Goal: Transaction & Acquisition: Subscribe to service/newsletter

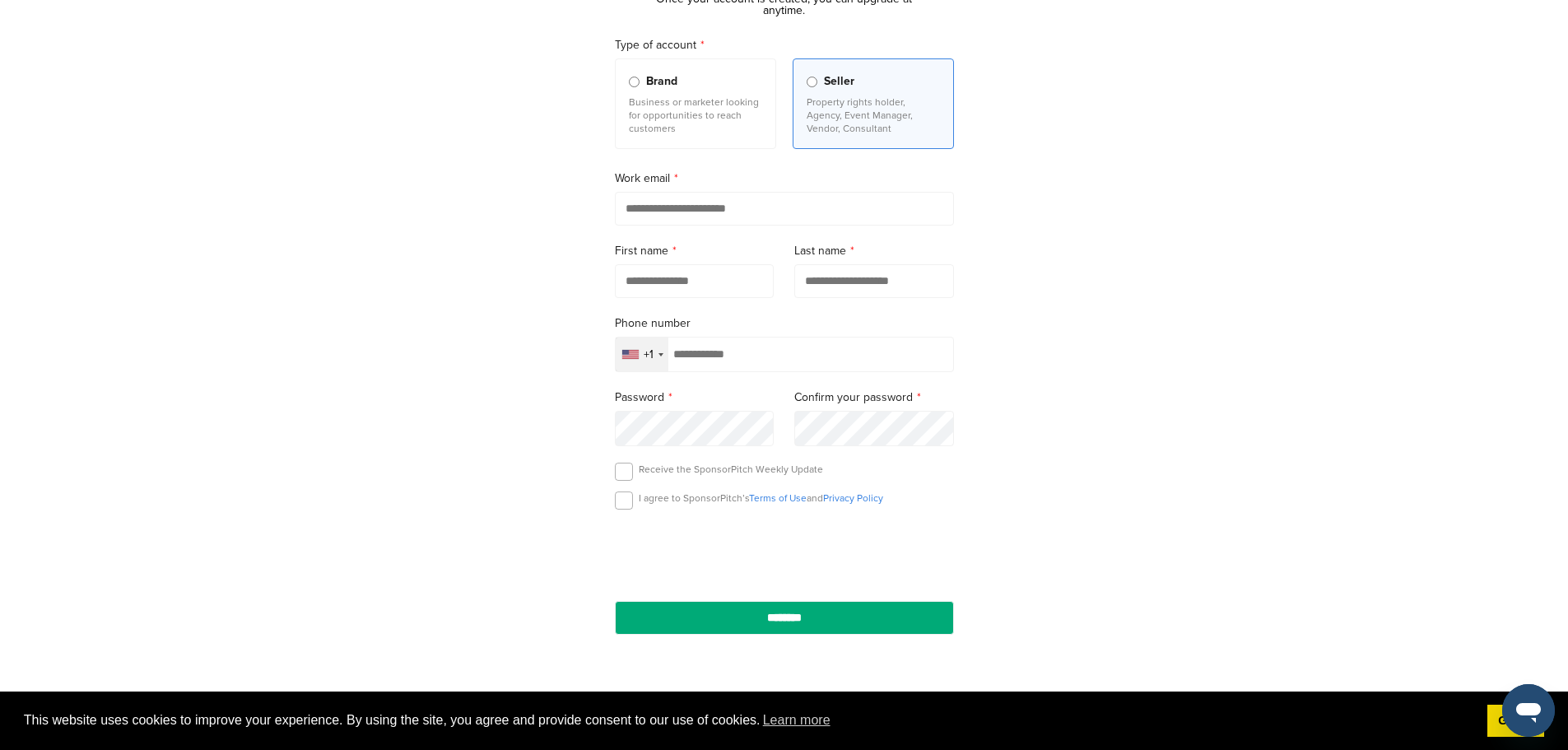
scroll to position [165, 0]
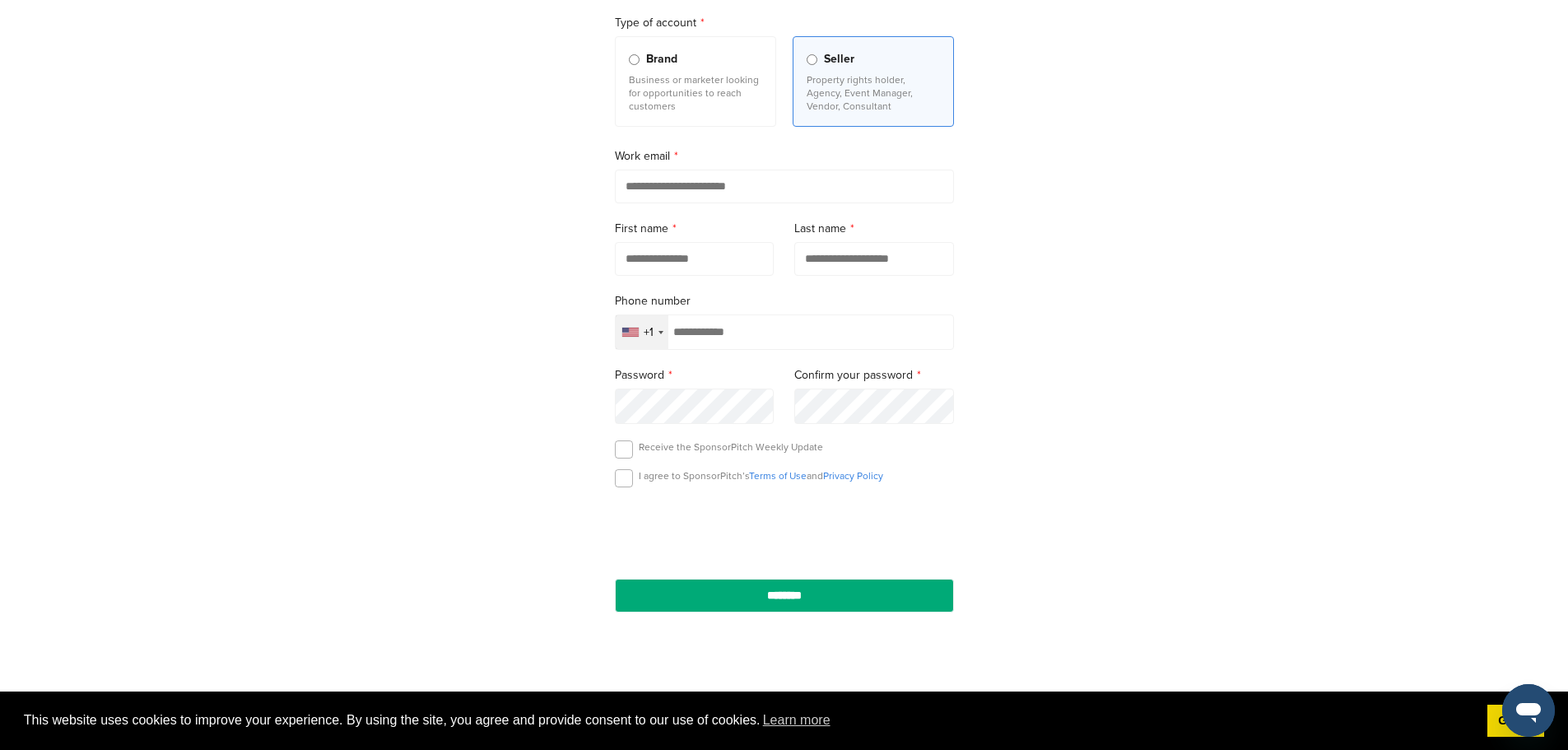
click at [841, 197] on input "email" at bounding box center [784, 187] width 339 height 34
type input "**********"
click at [685, 262] on input "text" at bounding box center [694, 259] width 159 height 34
type input "*******"
type input "*****"
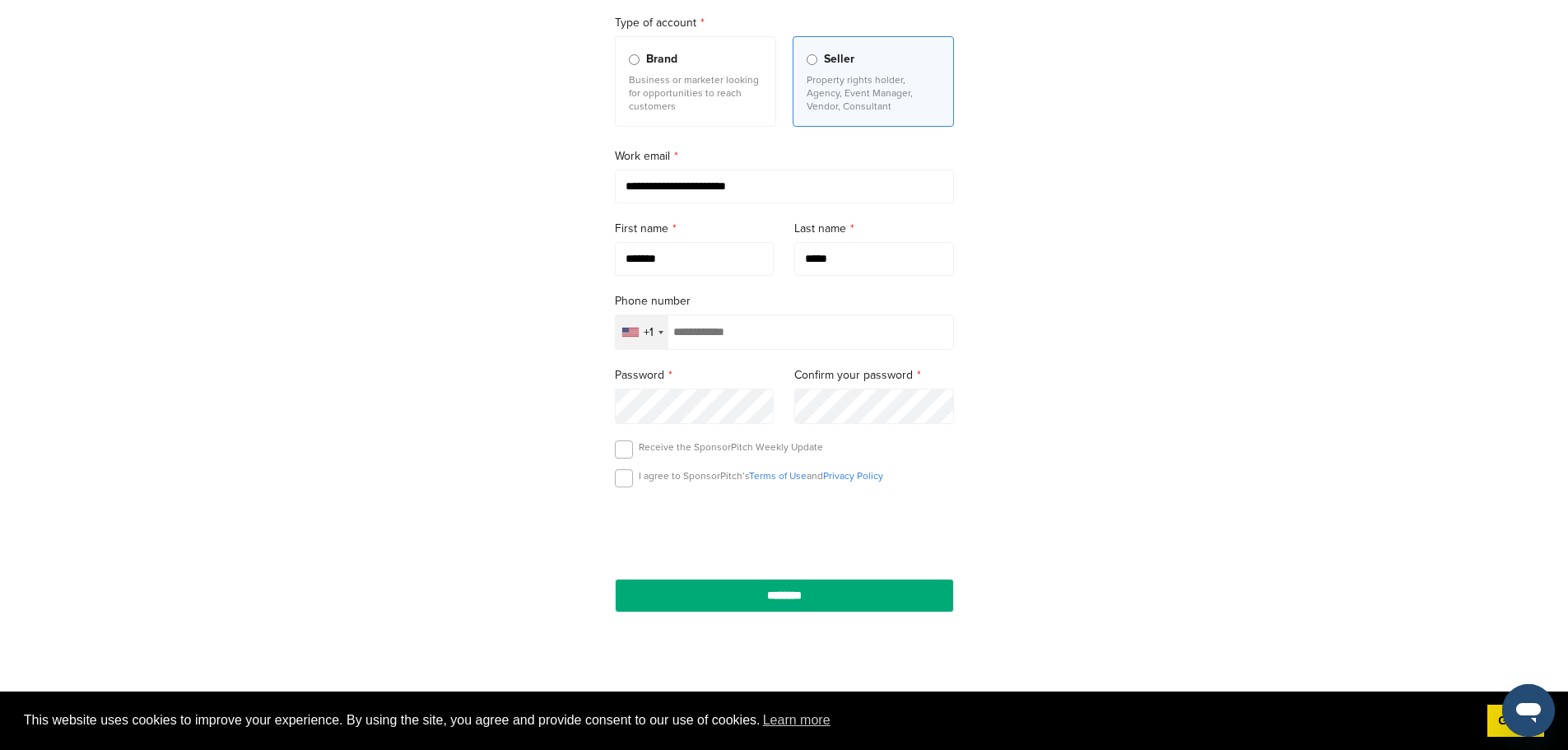
click at [777, 327] on input "tel" at bounding box center [784, 332] width 339 height 36
type input "**********"
drag, startPoint x: 671, startPoint y: 482, endPoint x: 680, endPoint y: 486, distance: 9.8
click at [672, 482] on p "I agree to SponsorPitch’s Terms of Use and Privacy Policy" at bounding box center [760, 475] width 245 height 13
click at [634, 483] on div "I agree to SponsorPitch’s Terms of Use and Privacy Policy" at bounding box center [784, 481] width 339 height 24
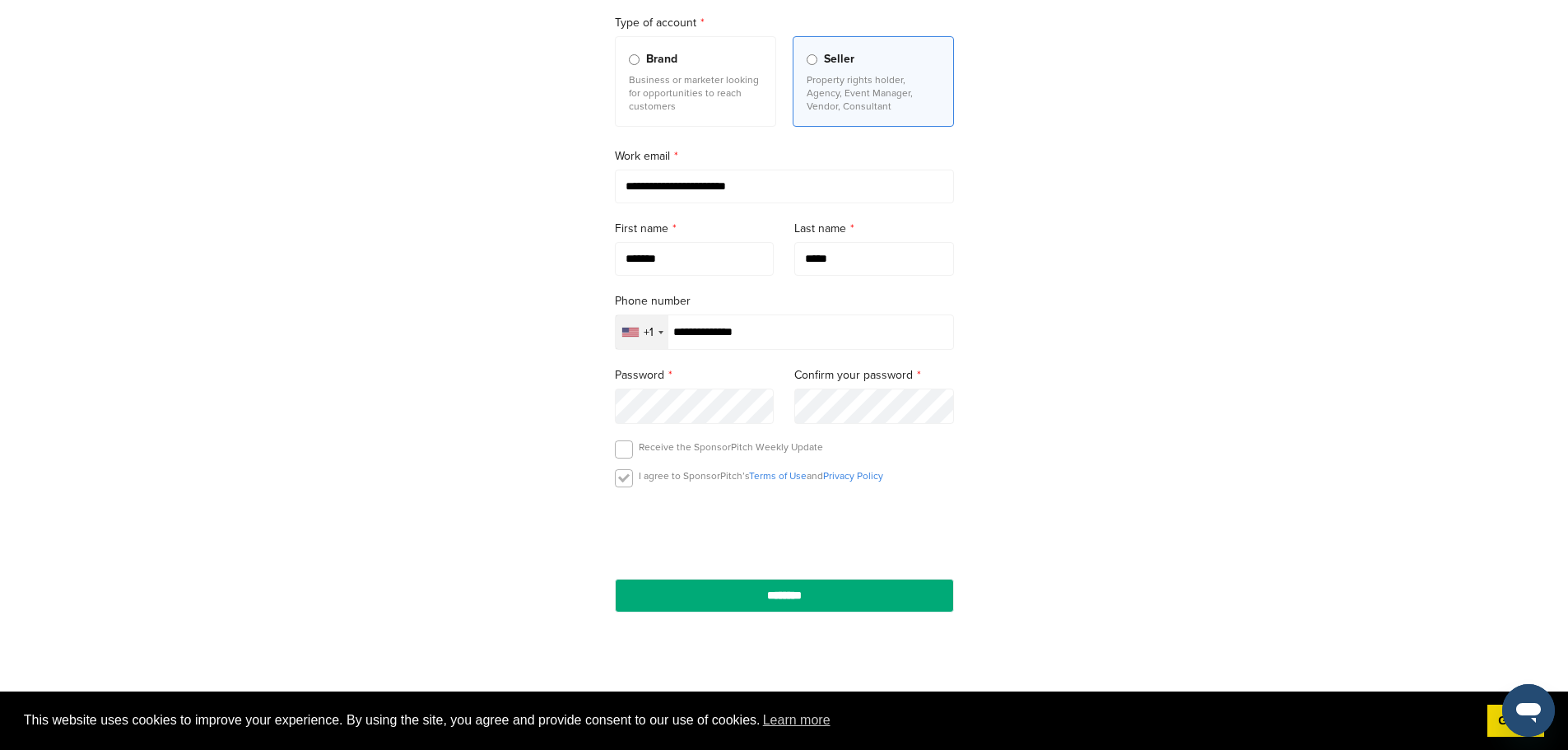
click at [621, 479] on label at bounding box center [623, 477] width 18 height 18
click at [849, 606] on input "********" at bounding box center [784, 595] width 339 height 34
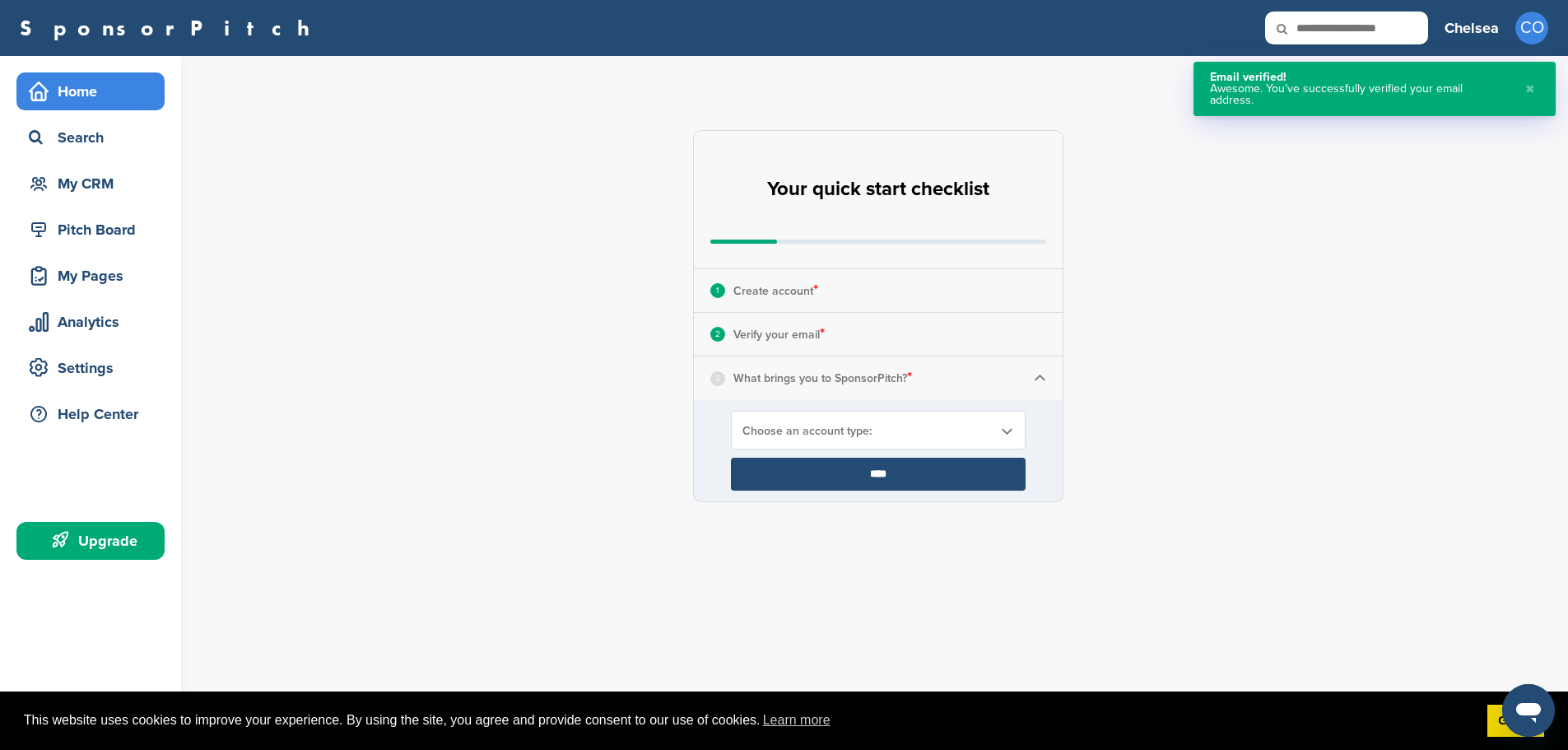
click at [999, 435] on b at bounding box center [1007, 430] width 15 height 14
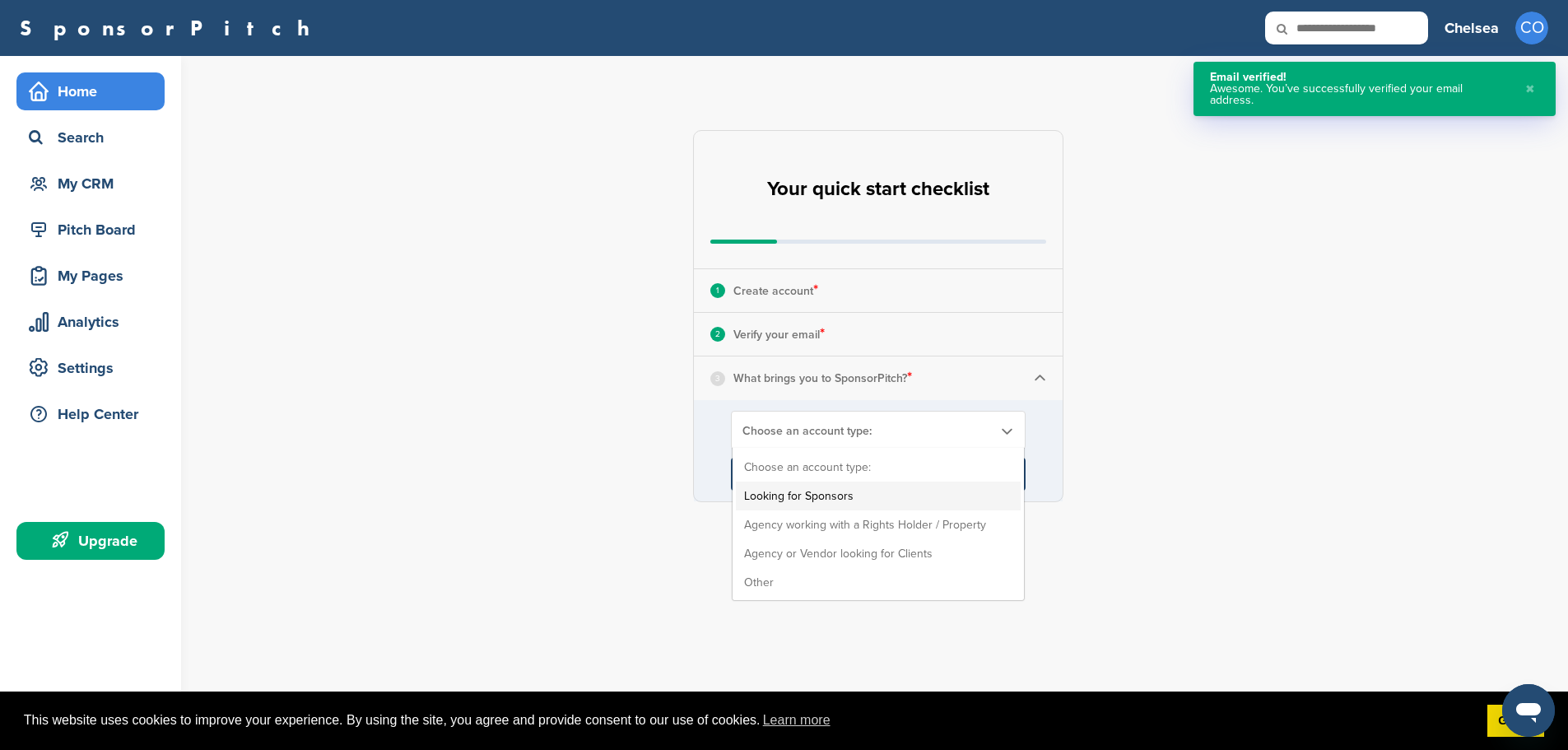
click at [955, 490] on li "Looking for Sponsors" at bounding box center [878, 496] width 285 height 29
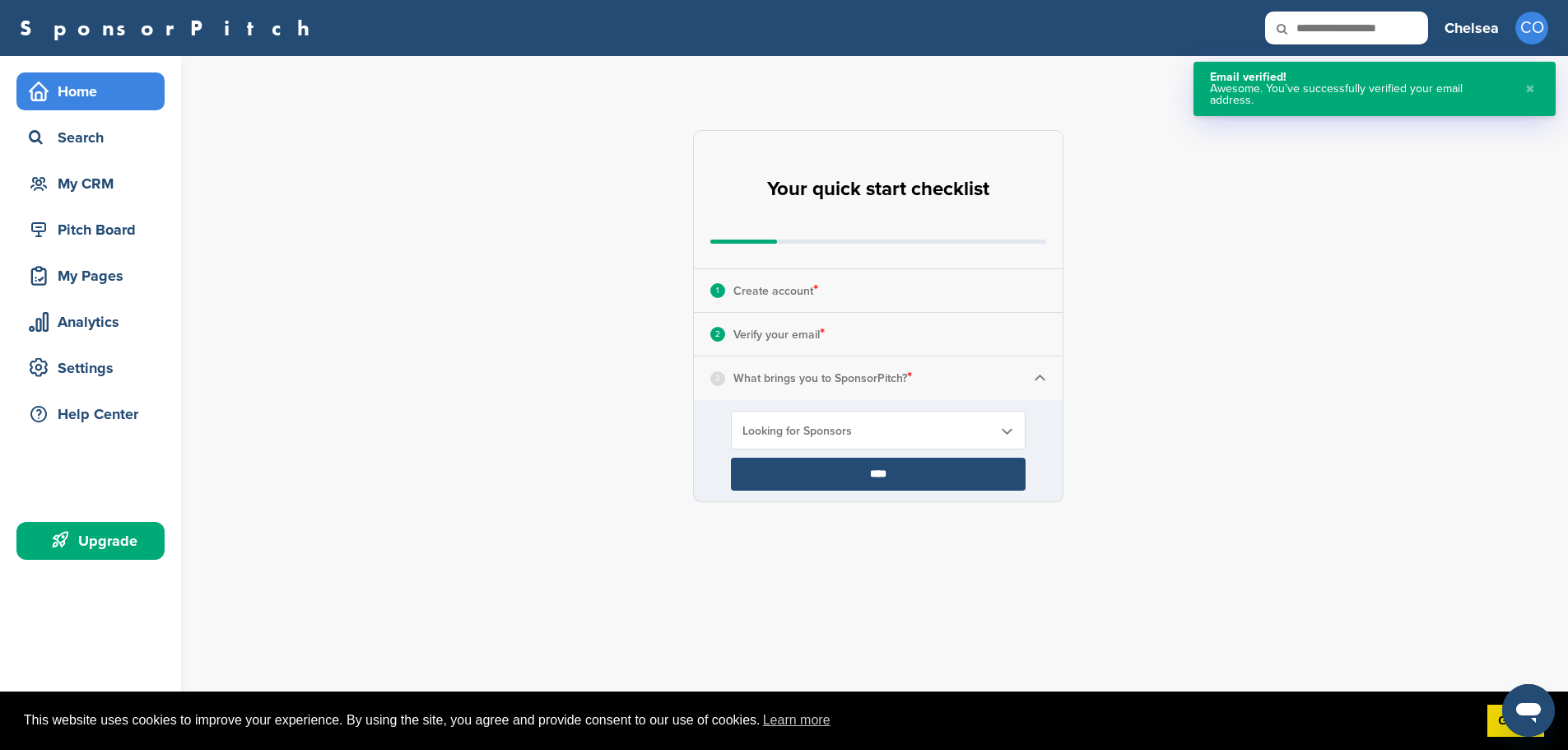
click at [950, 480] on input "****" at bounding box center [878, 473] width 294 height 33
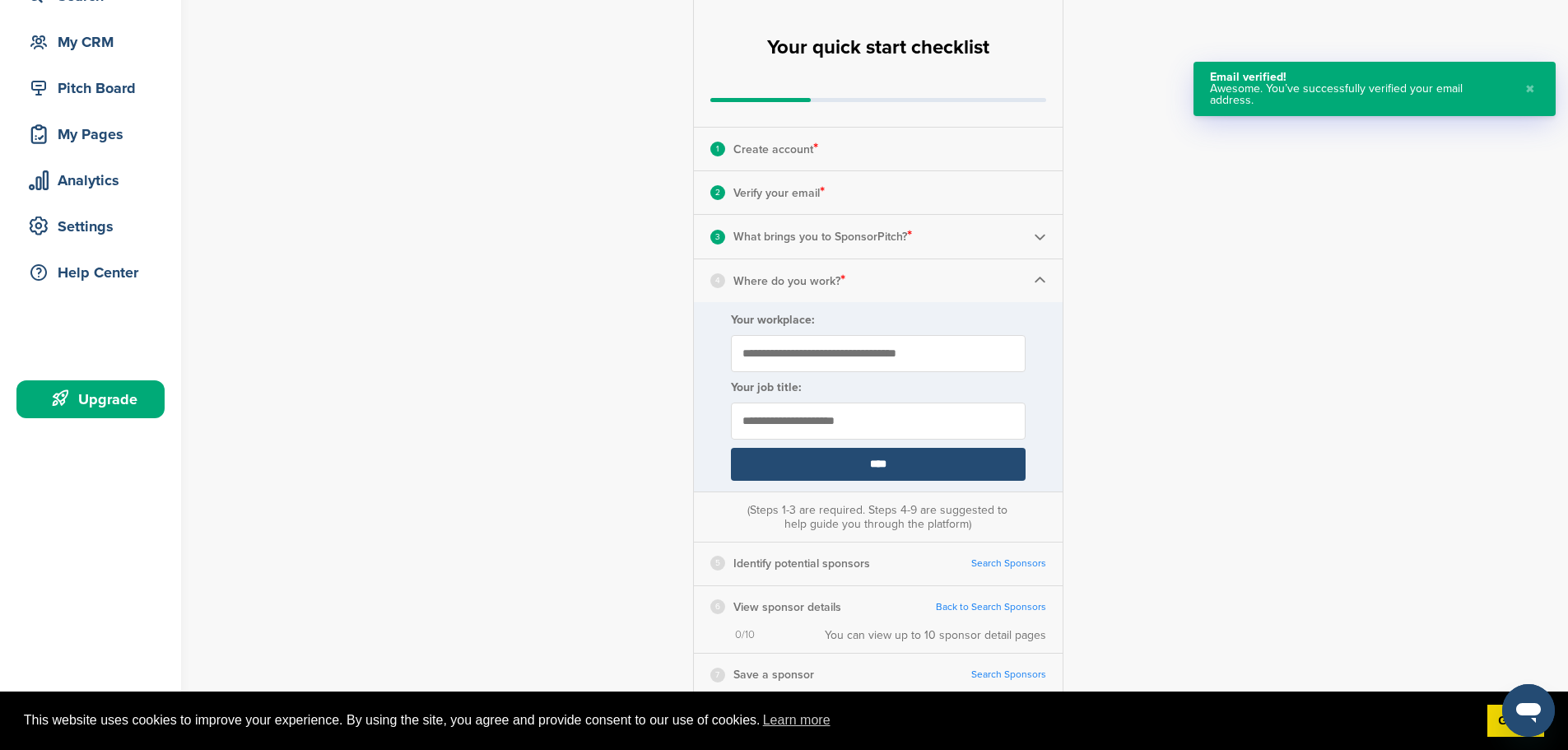
scroll to position [165, 0]
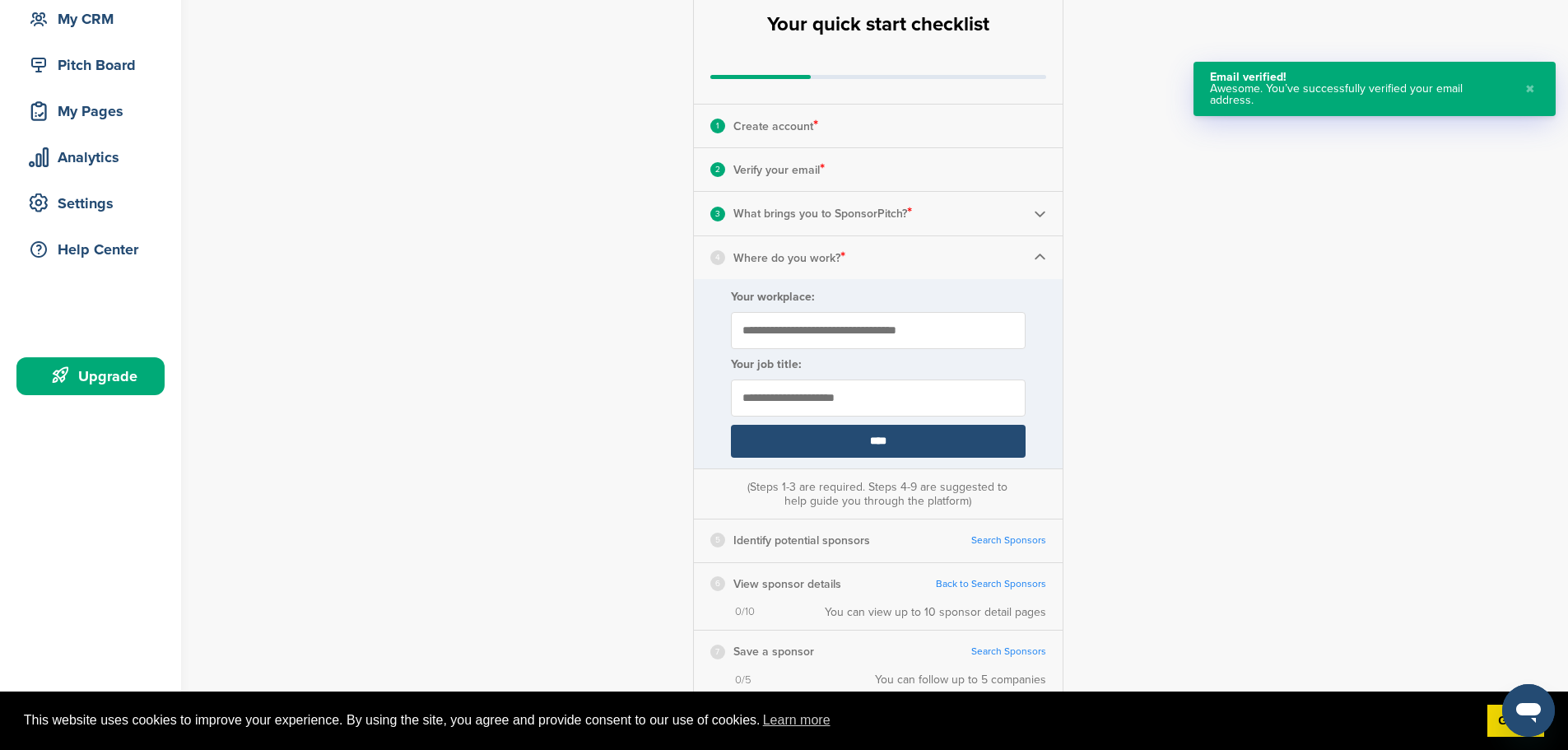
click at [889, 326] on input "Your workplace:" at bounding box center [878, 331] width 294 height 38
type input "**********"
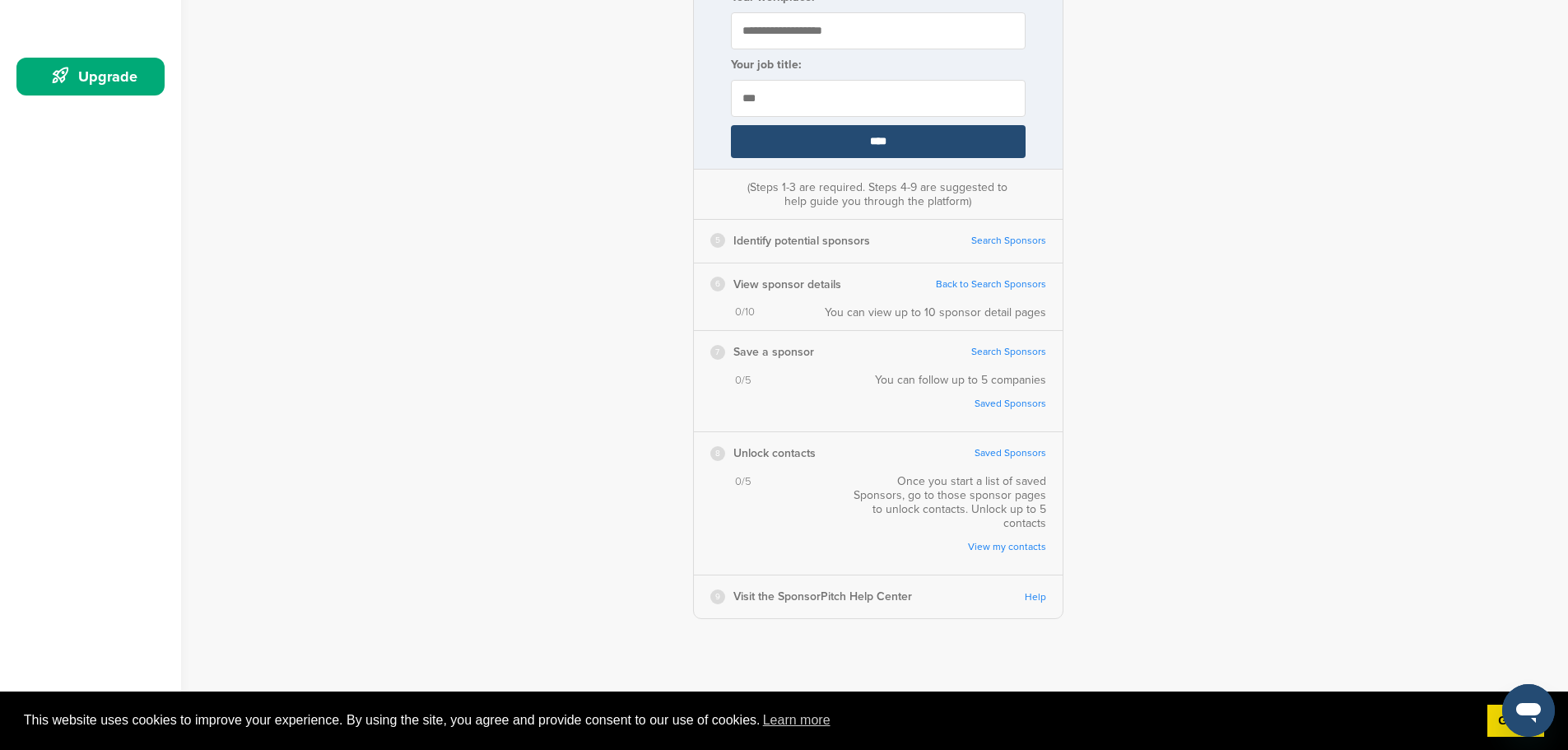
scroll to position [494, 0]
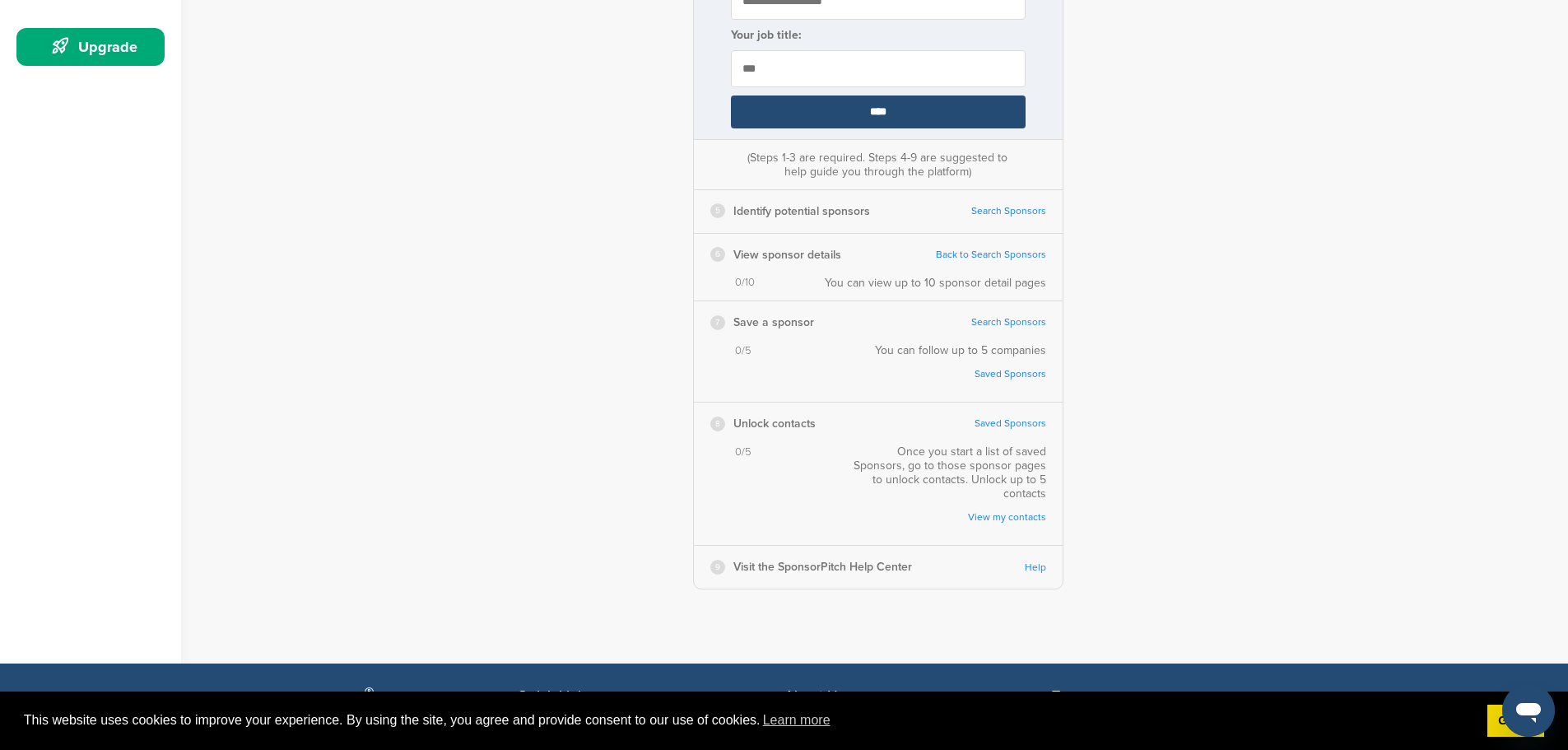
type input "***"
click at [1036, 218] on div "5 Identify potential sponsors Search Sponsors Complete Steps 1-3 First" at bounding box center [877, 211] width 368 height 42
click at [1029, 212] on link "Search Sponsors" at bounding box center [1008, 211] width 75 height 12
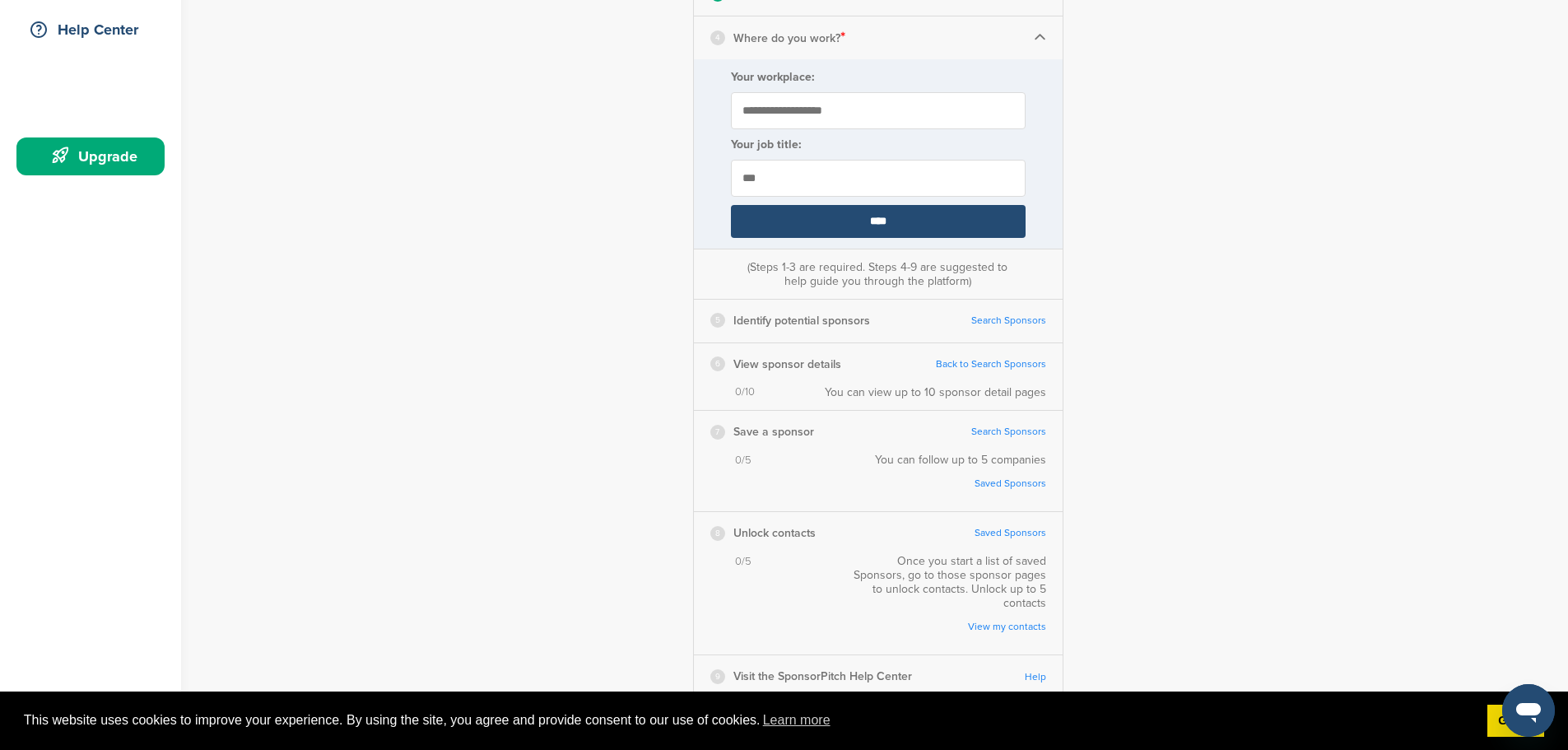
scroll to position [329, 0]
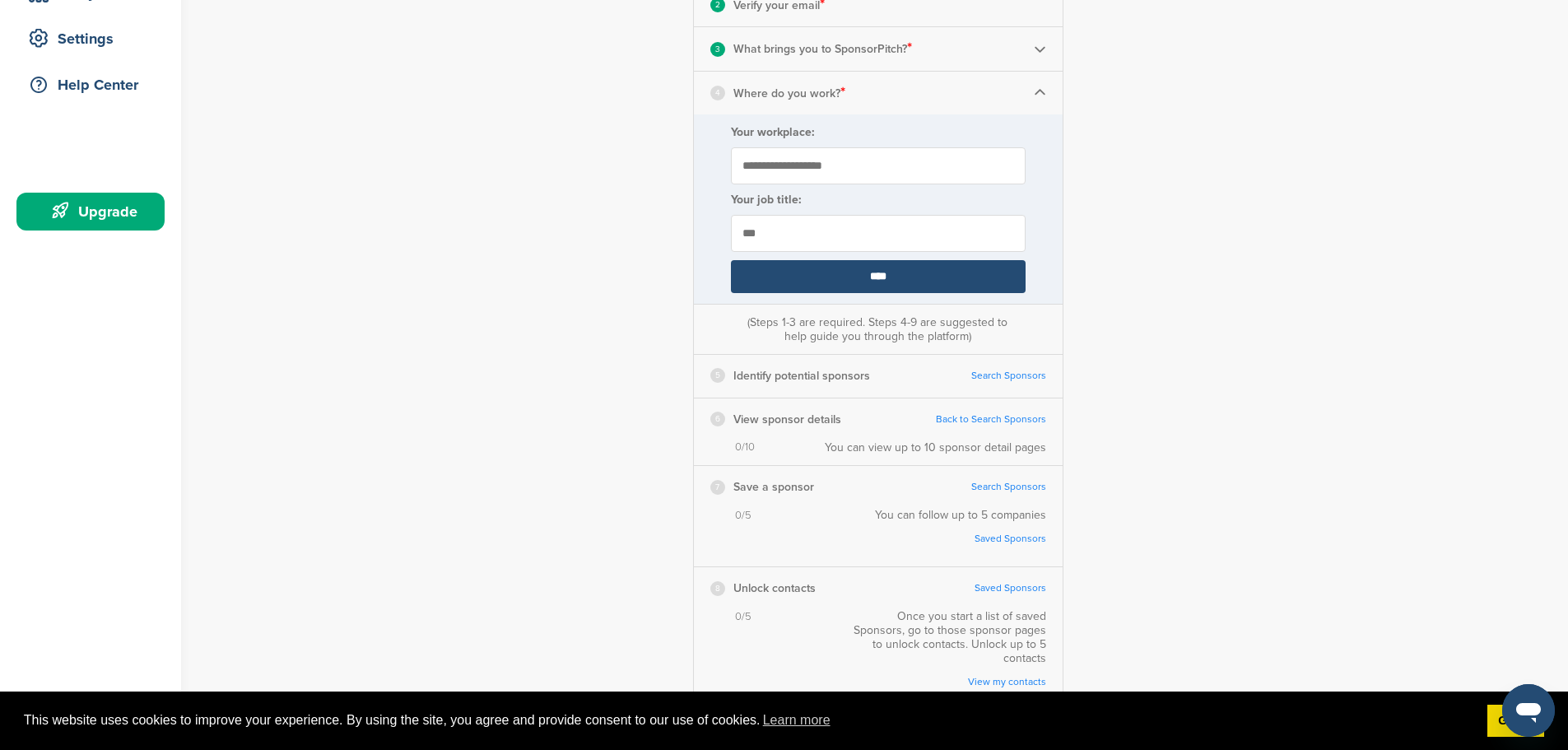
click at [863, 281] on input "****" at bounding box center [878, 276] width 294 height 33
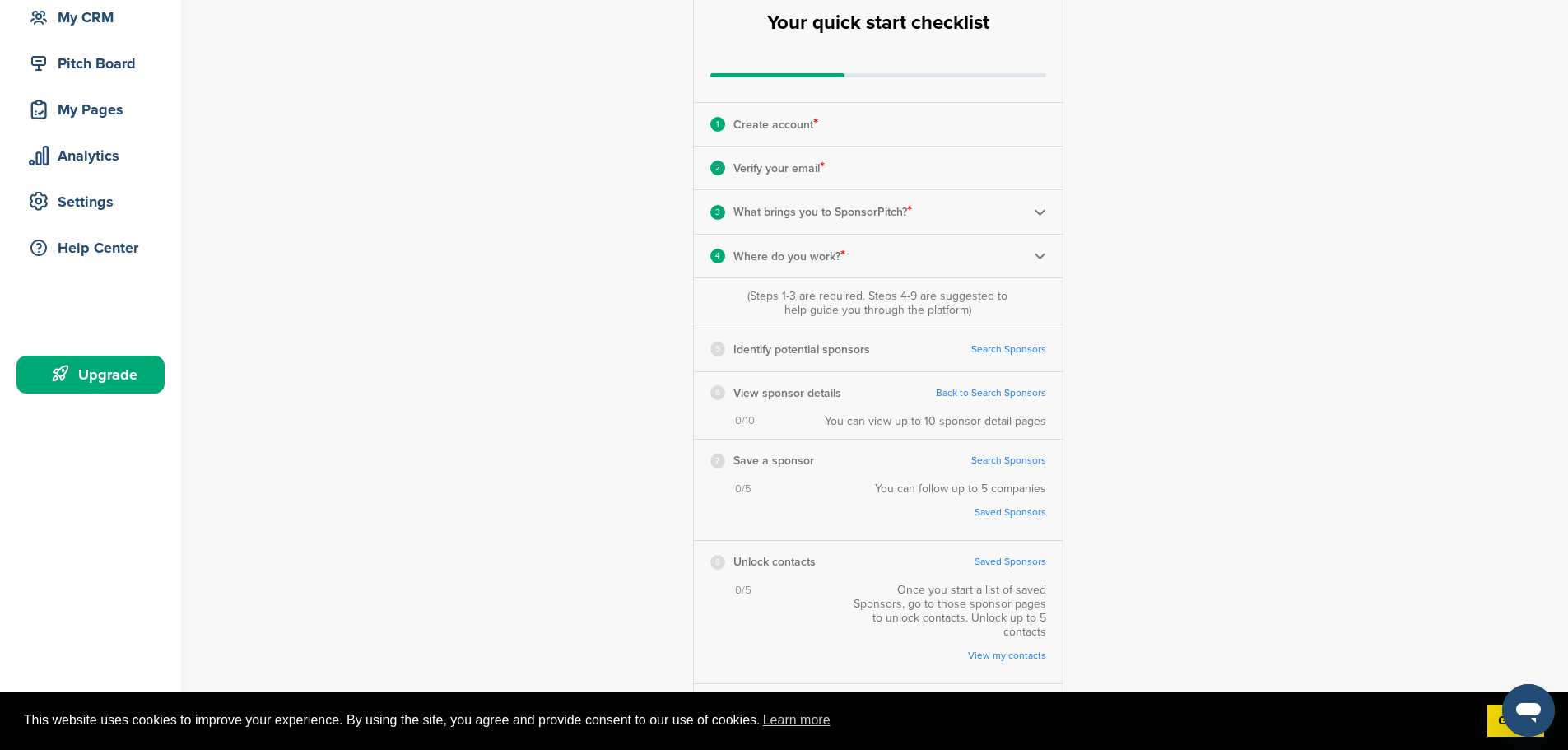
scroll to position [165, 0]
click at [1038, 249] on div "4 Where do you work? *" at bounding box center [877, 258] width 368 height 43
click at [1038, 262] on img at bounding box center [1039, 257] width 12 height 12
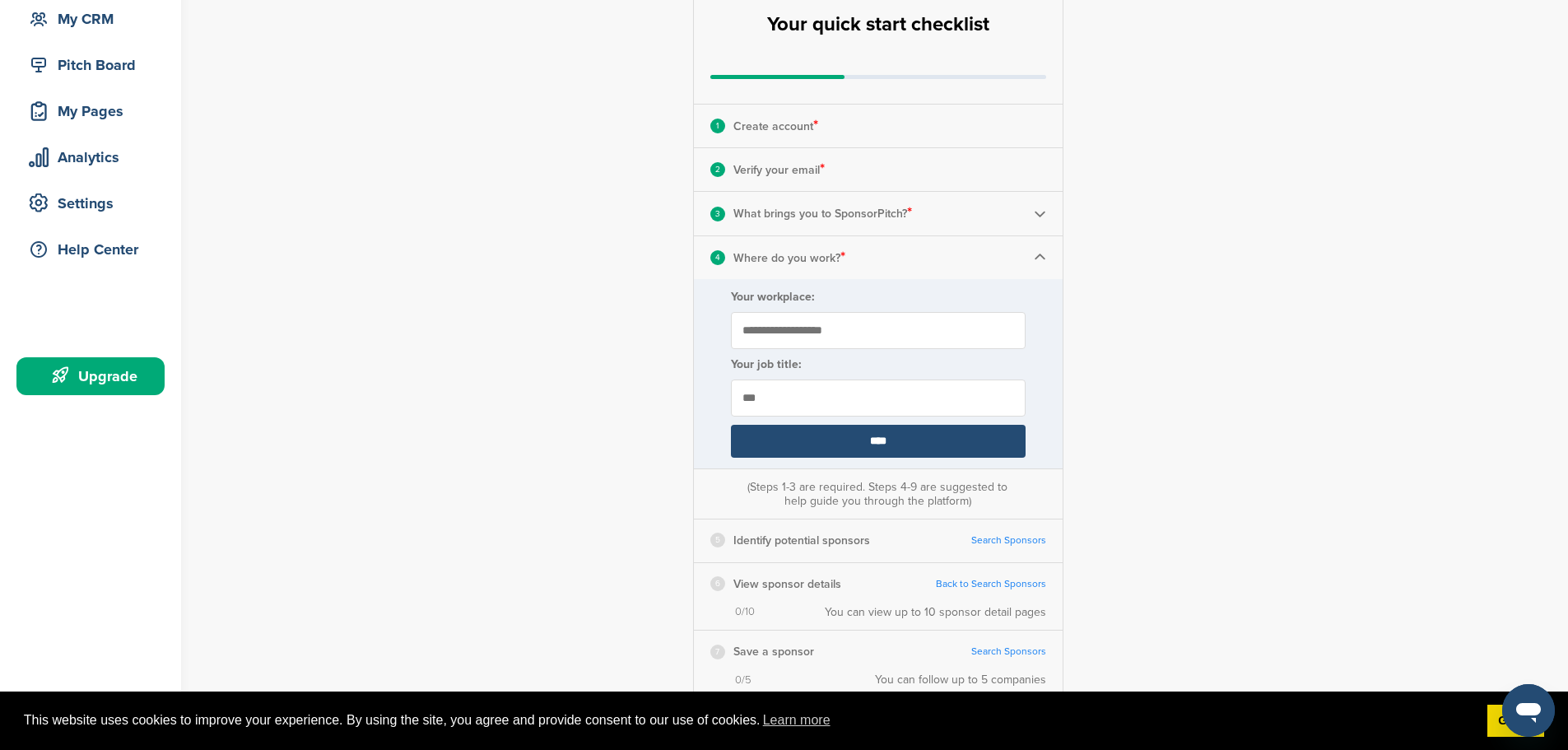
click at [1039, 262] on img at bounding box center [1039, 257] width 12 height 12
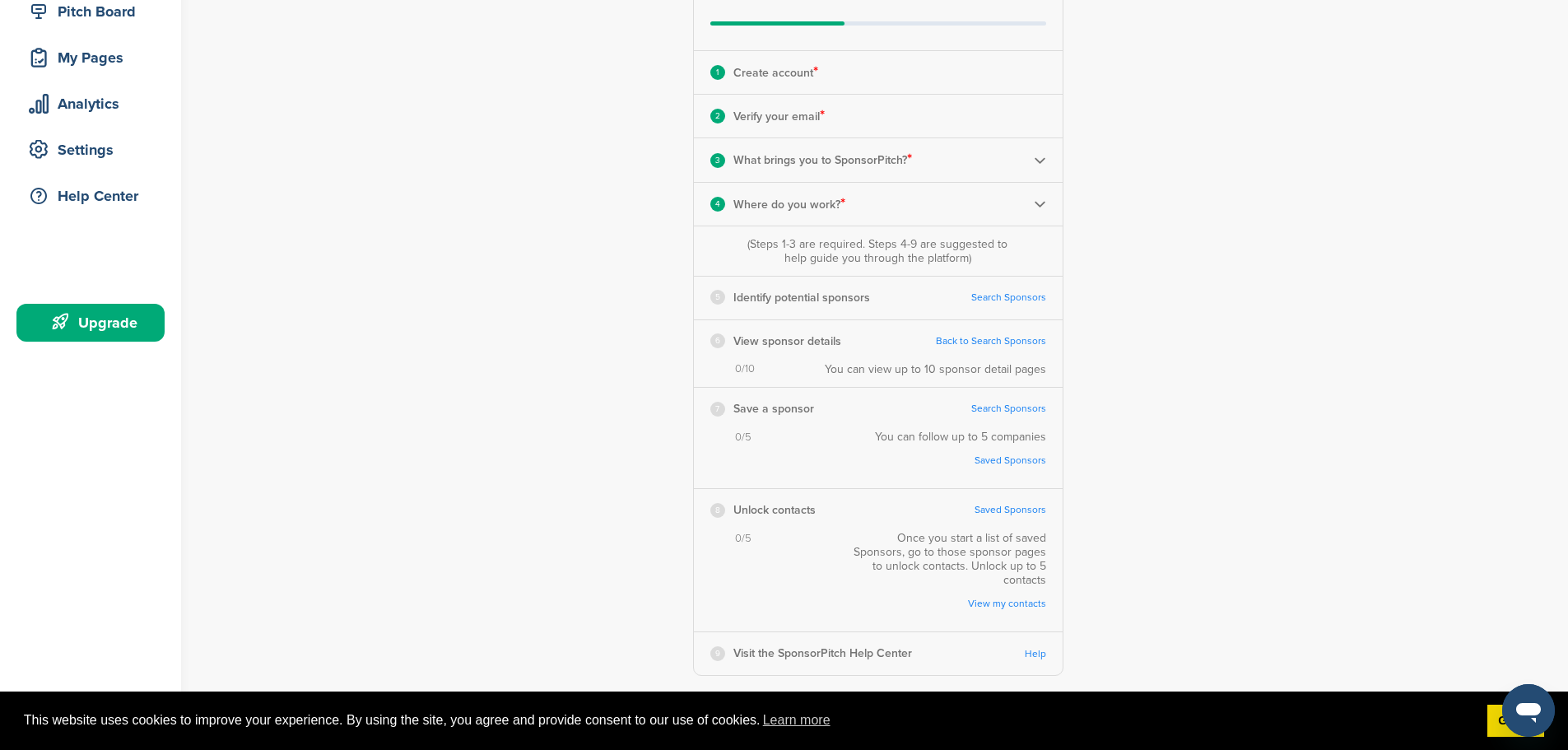
scroll to position [247, 0]
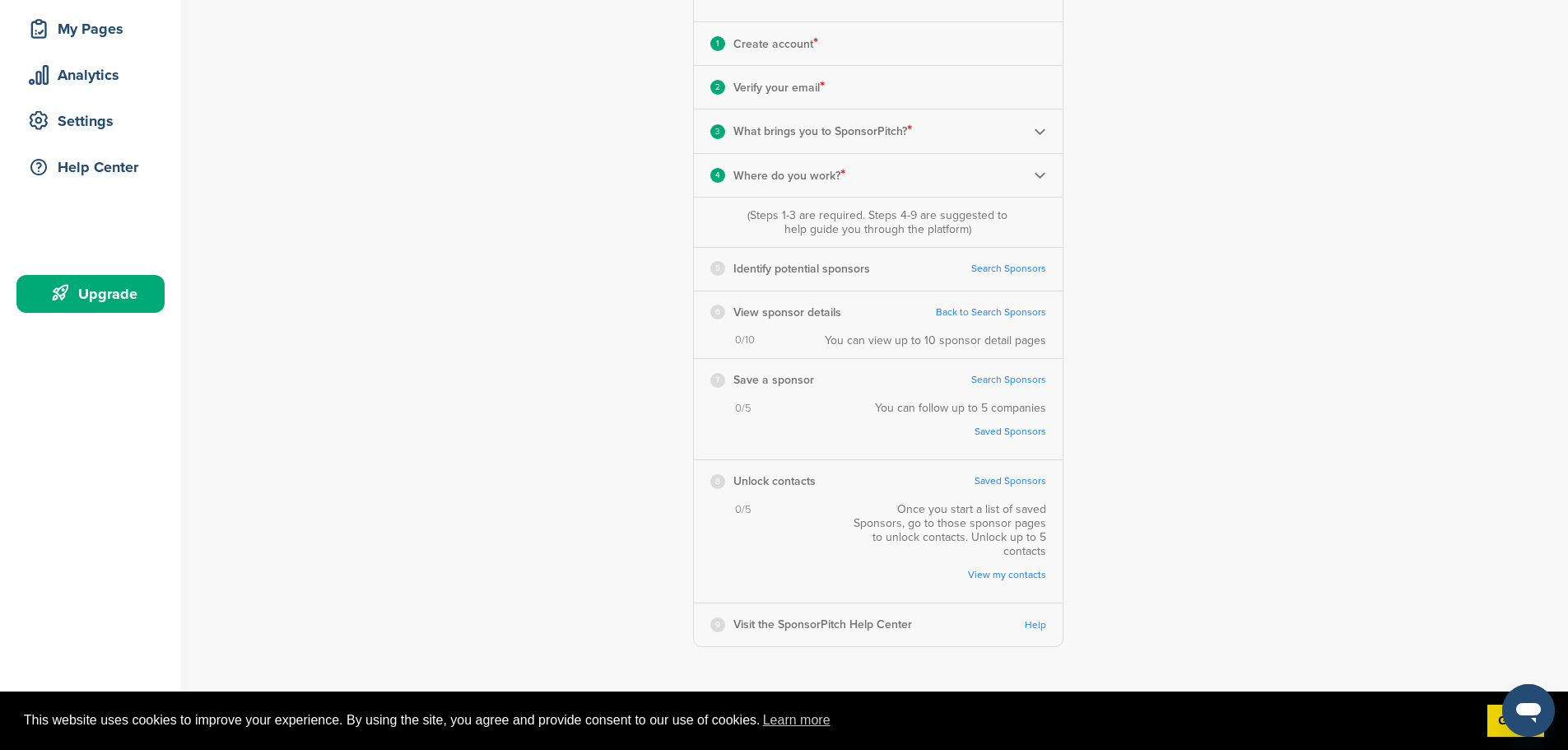
click at [1015, 266] on link "Search Sponsors" at bounding box center [1008, 268] width 75 height 12
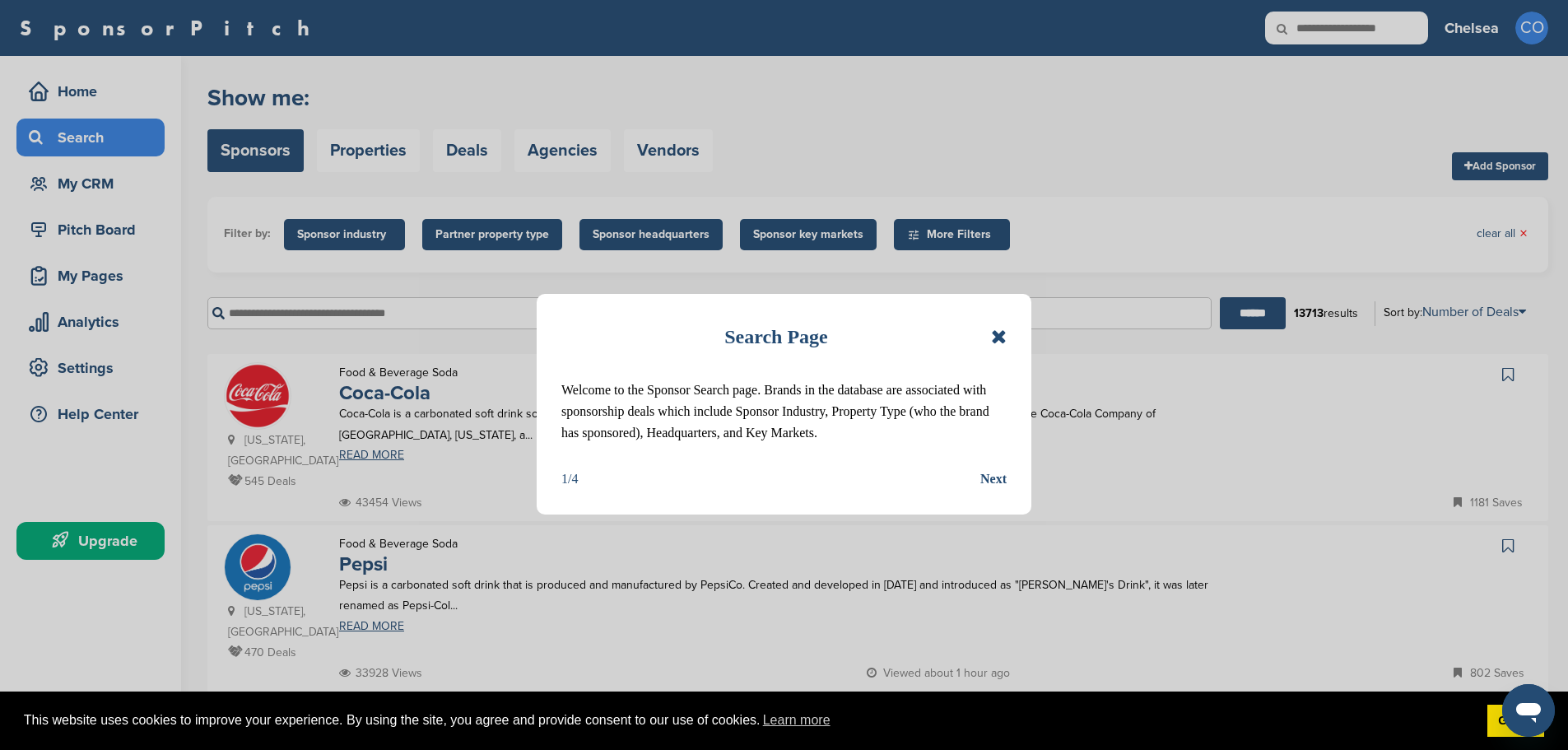
click at [994, 484] on div "Next" at bounding box center [993, 479] width 26 height 22
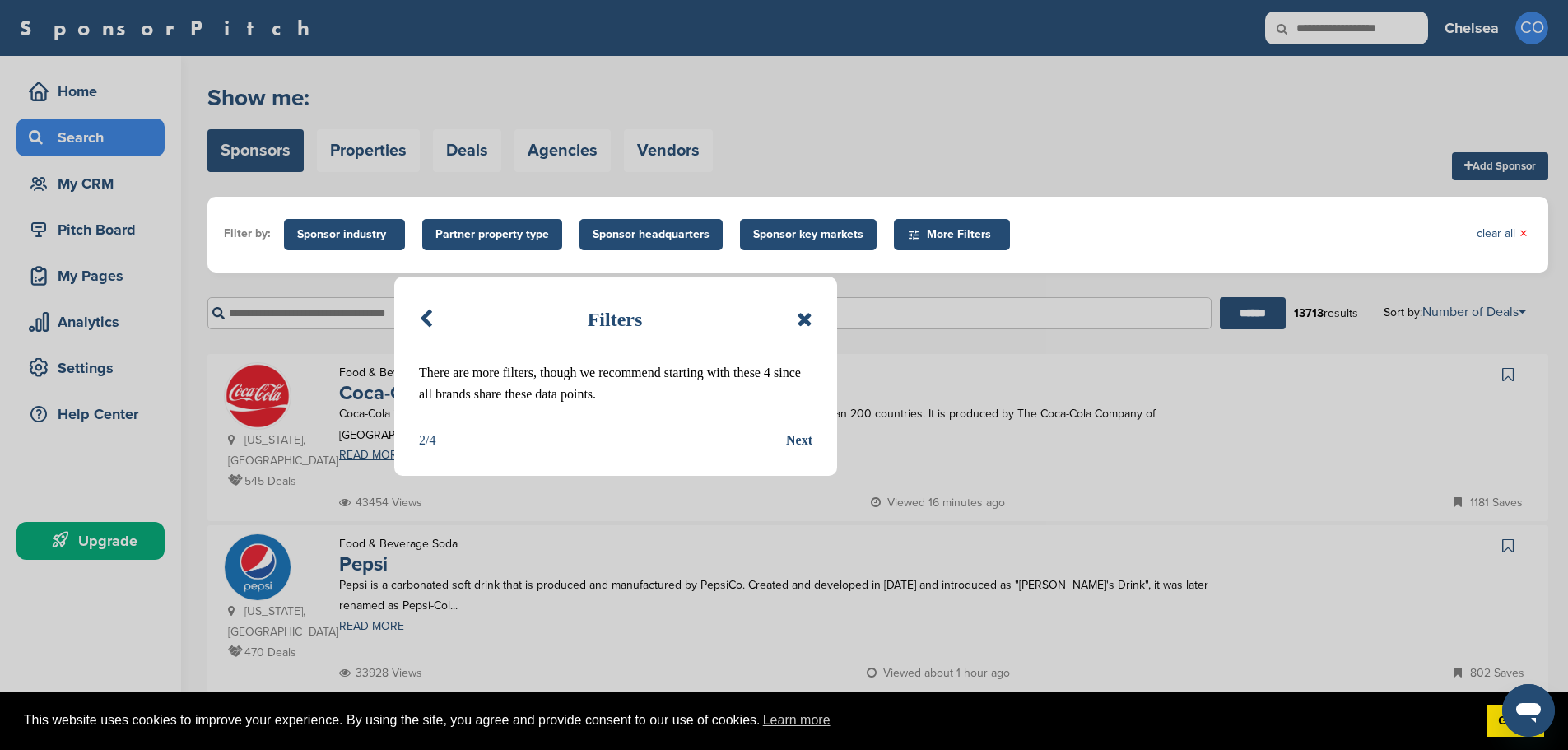
click at [796, 442] on div "Next" at bounding box center [799, 440] width 26 height 22
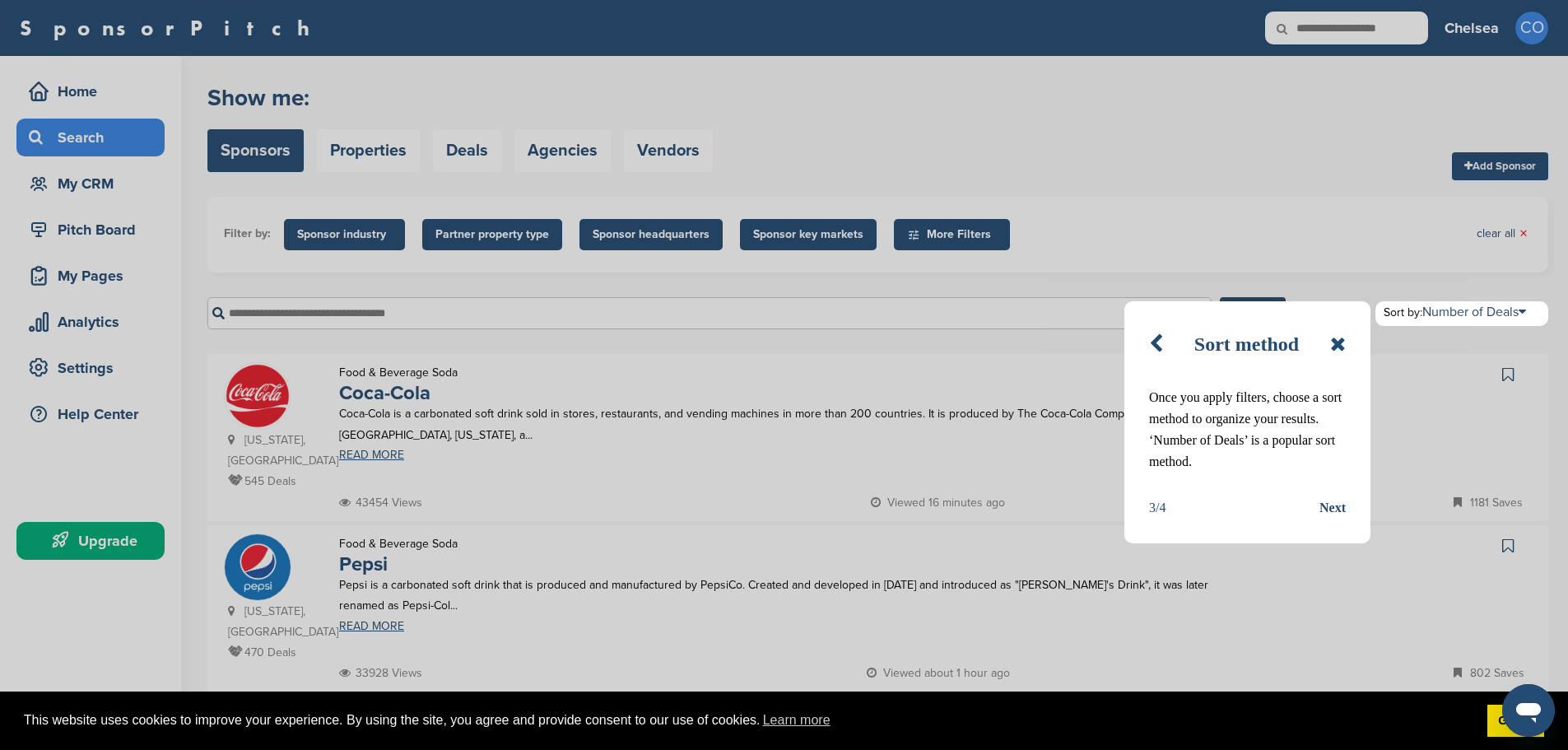
click at [1345, 502] on div "Next" at bounding box center [1332, 507] width 26 height 22
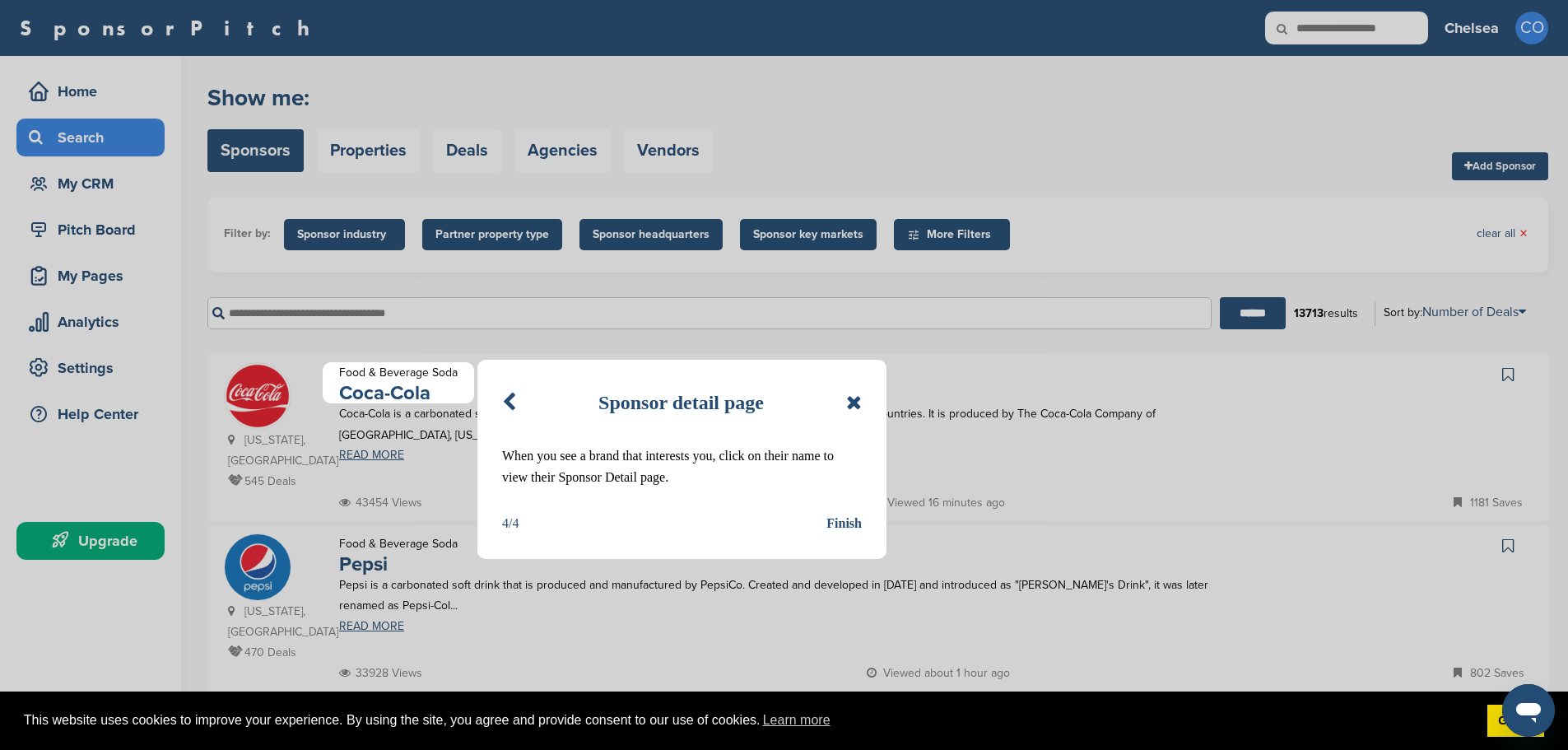
click at [835, 519] on div "Finish" at bounding box center [844, 523] width 36 height 22
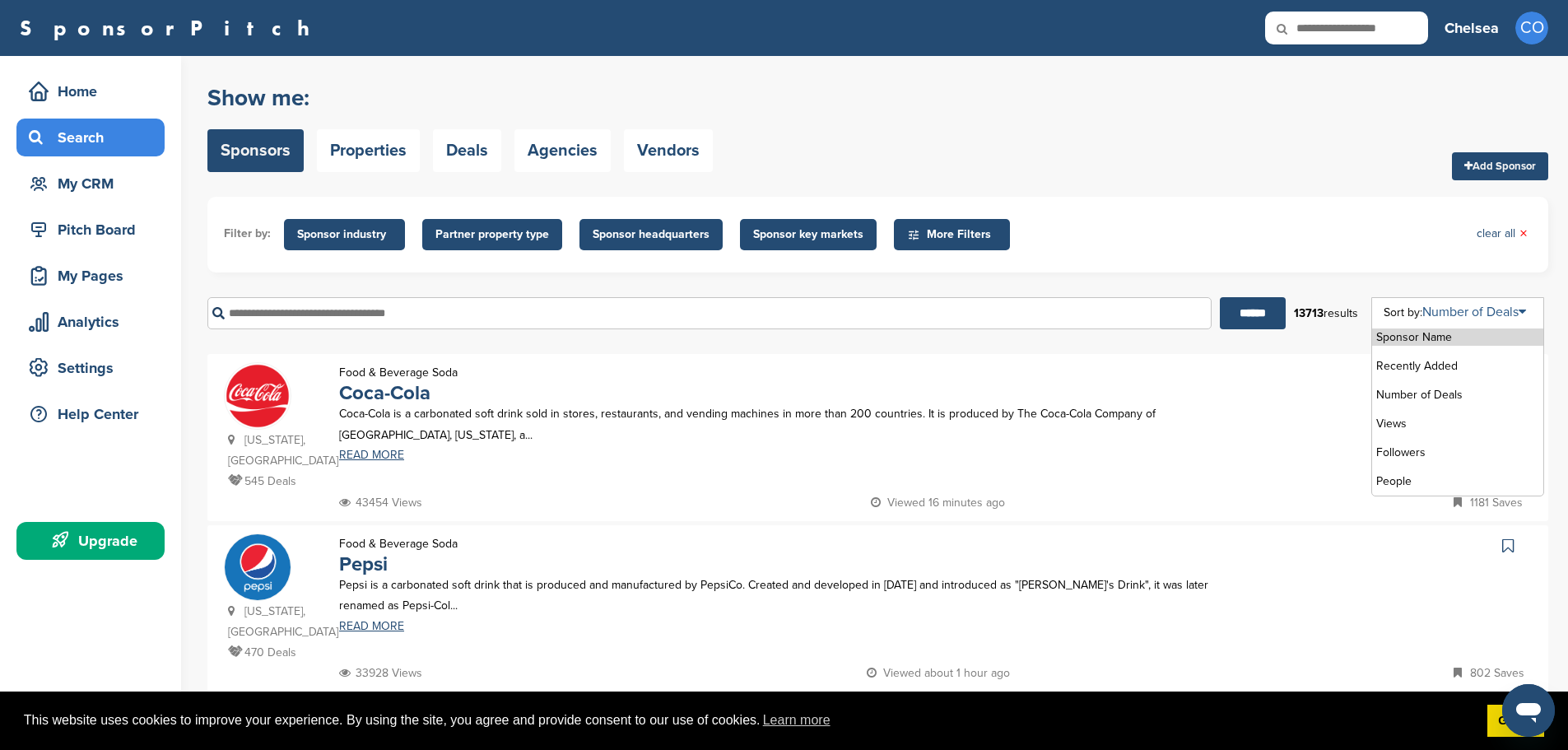
click at [1509, 306] on link "Number of Deals" at bounding box center [1473, 312] width 104 height 17
click at [1444, 375] on li "Recently Added" at bounding box center [1457, 366] width 172 height 17
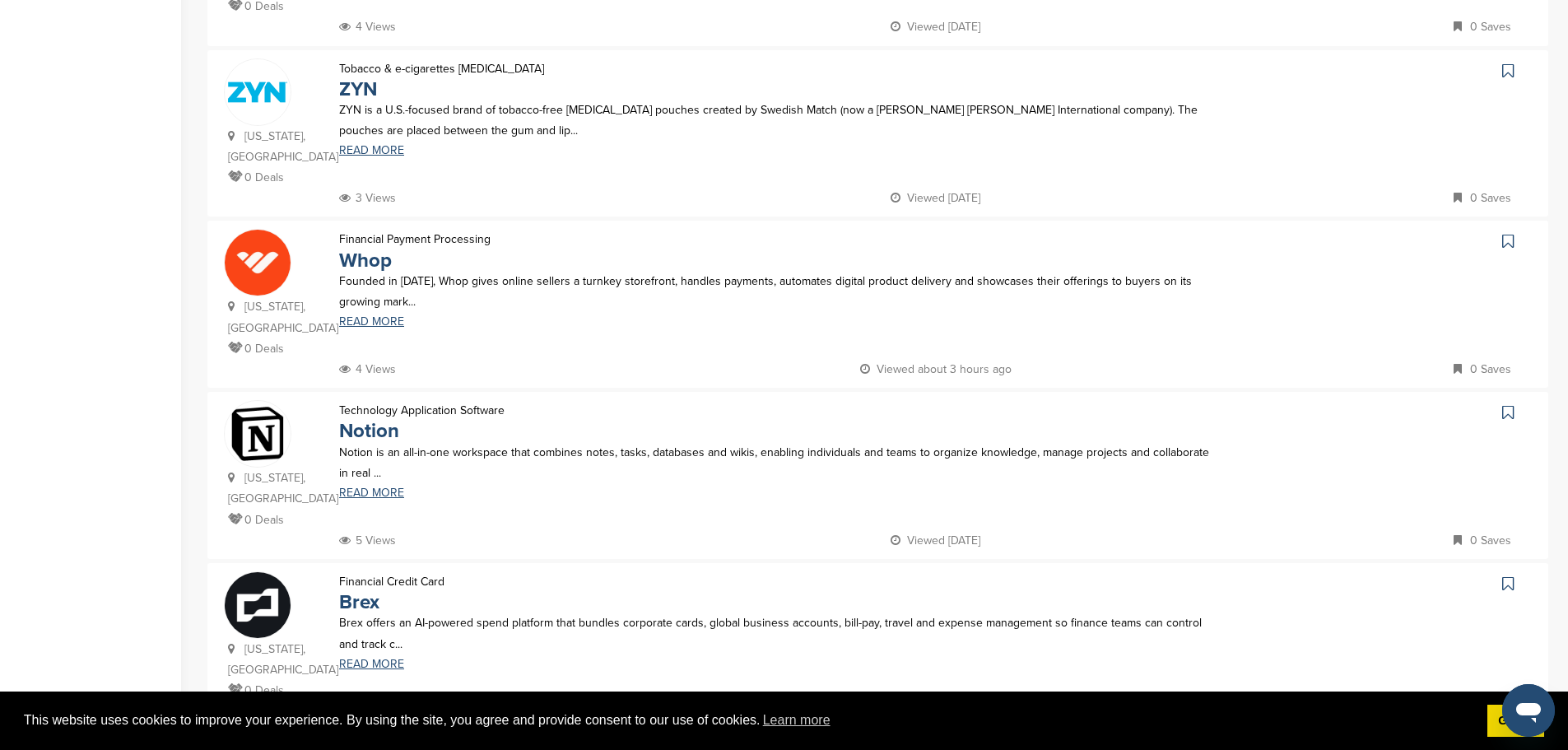
scroll to position [658, 0]
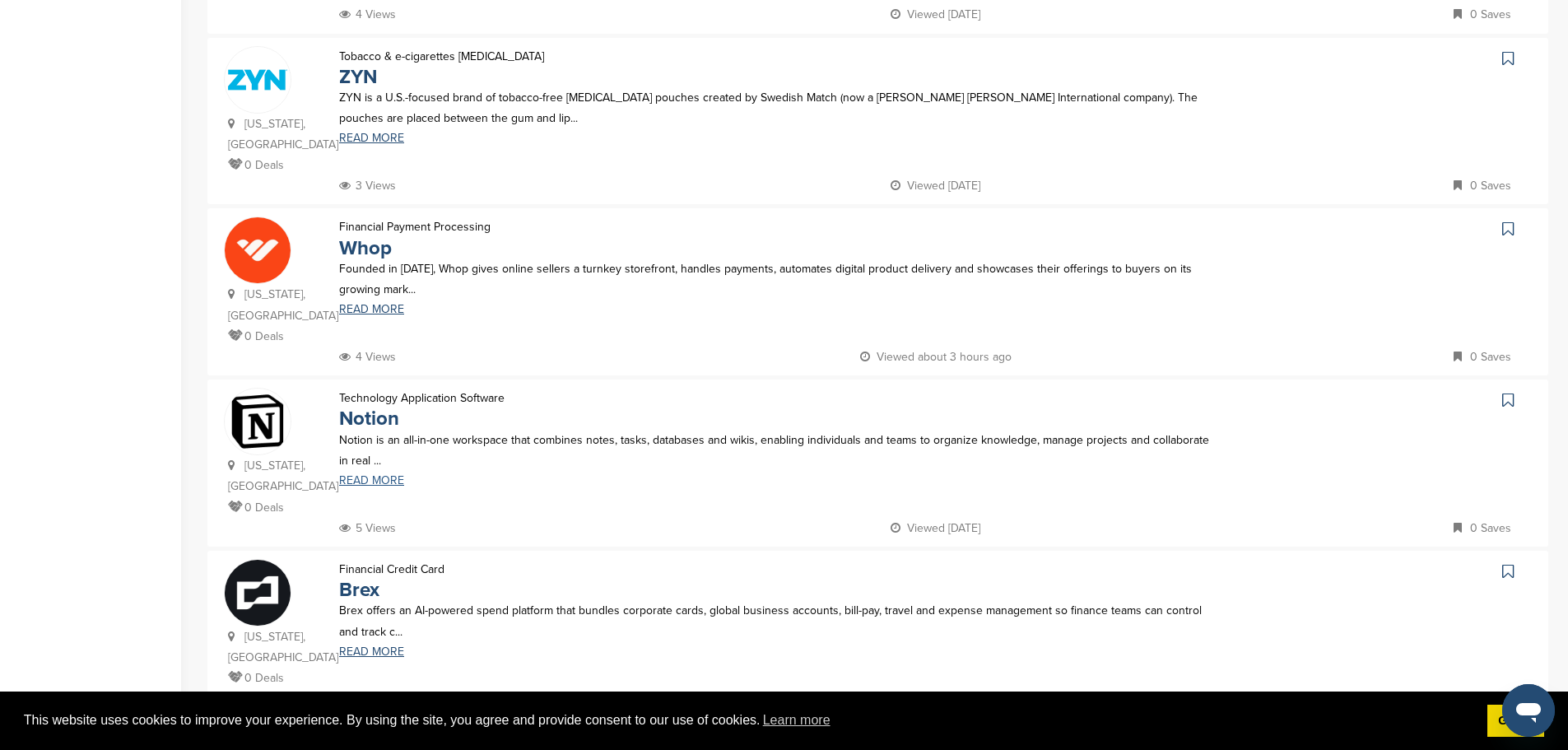
click at [375, 475] on link "READ MORE" at bounding box center [776, 481] width 874 height 11
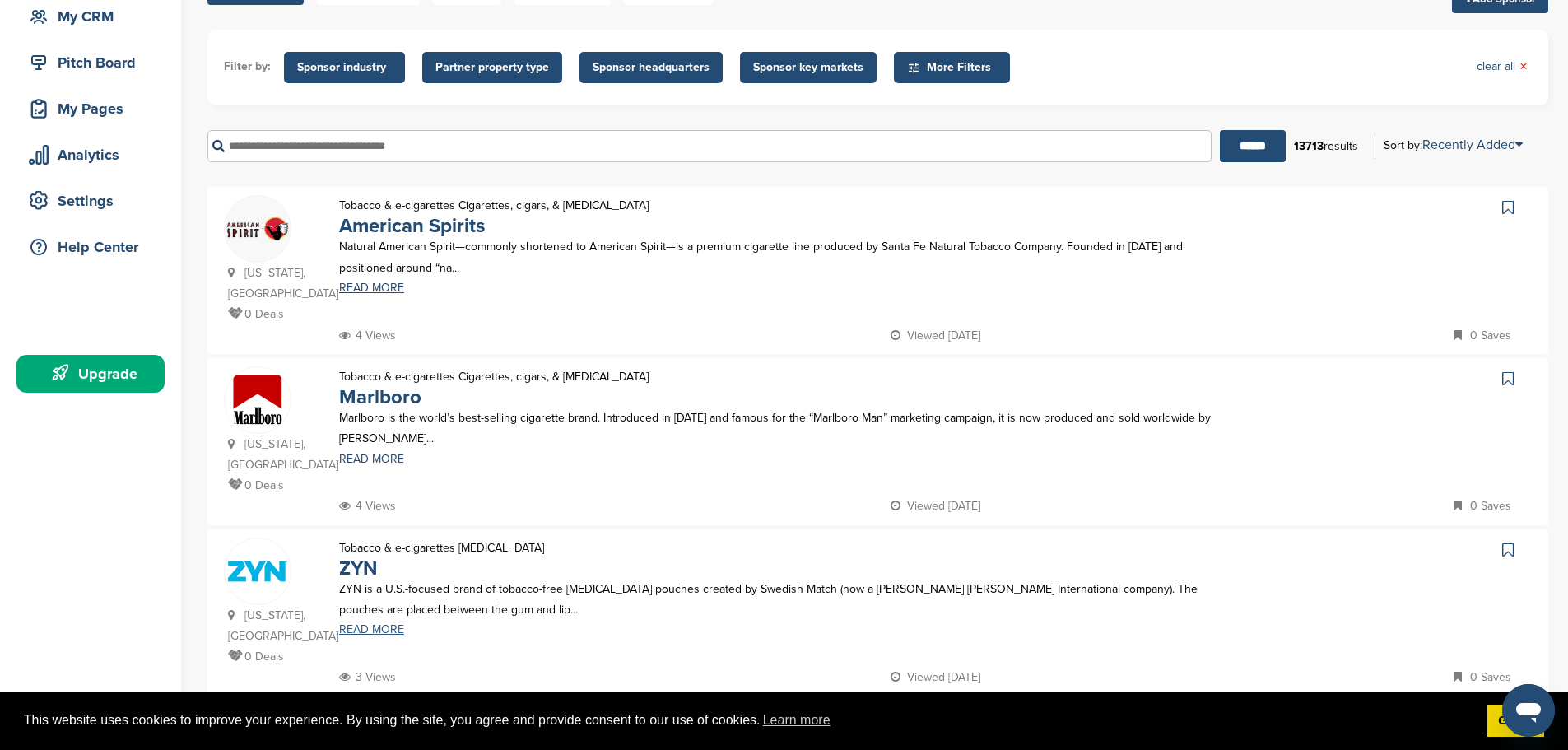
scroll to position [0, 0]
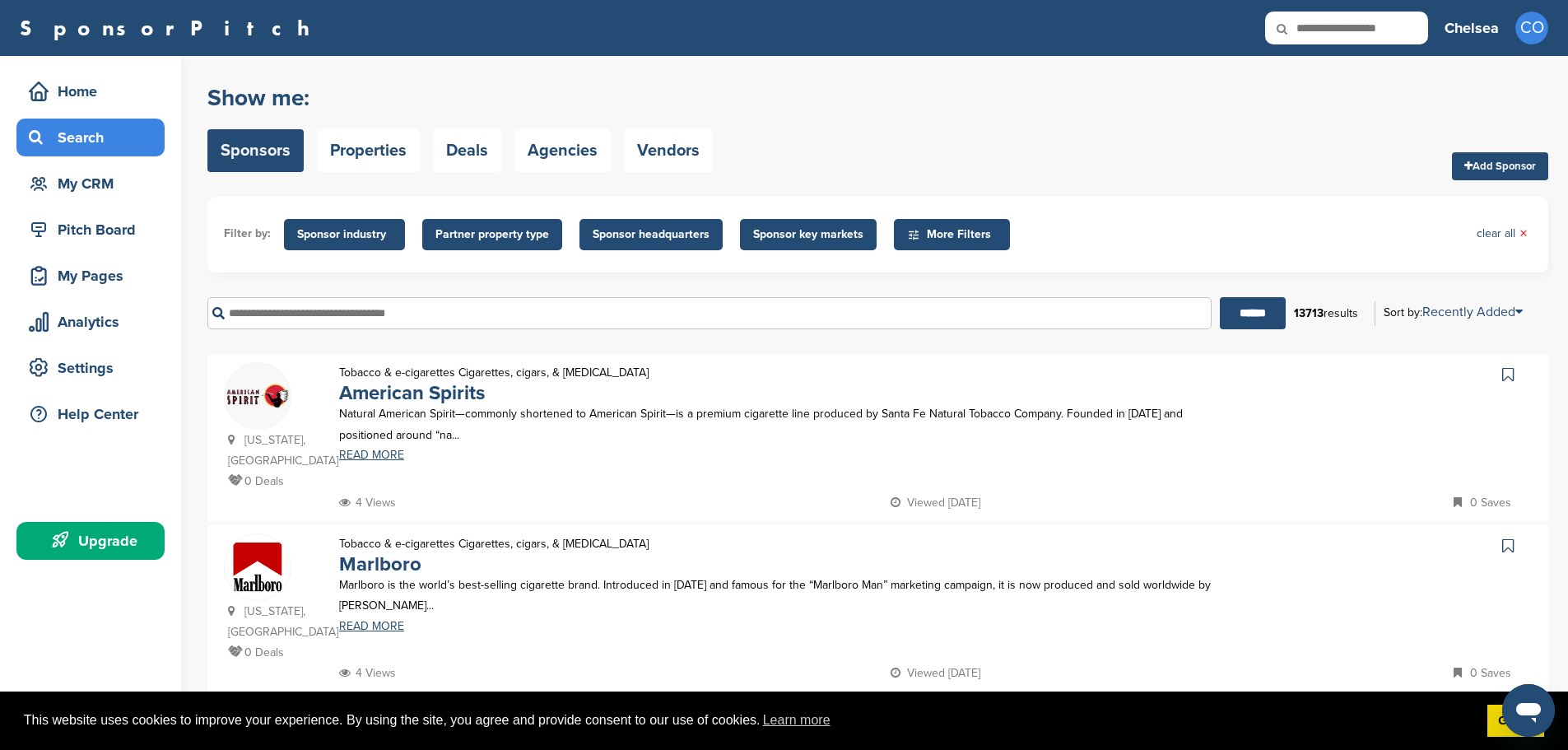
click at [849, 237] on span "Sponsor key markets" at bounding box center [808, 234] width 111 height 18
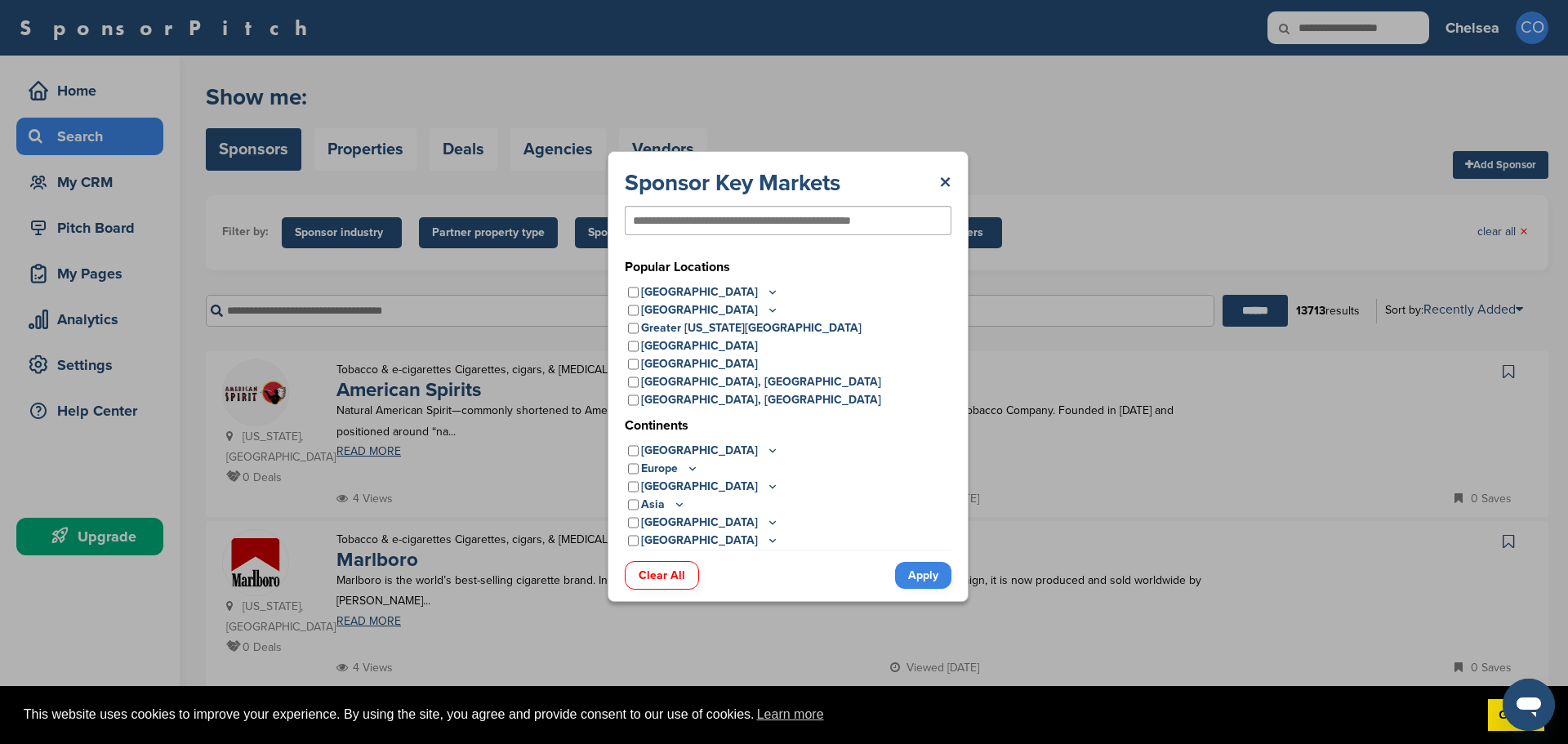
click at [627, 295] on div "United States" at bounding box center [788, 292] width 326 height 18
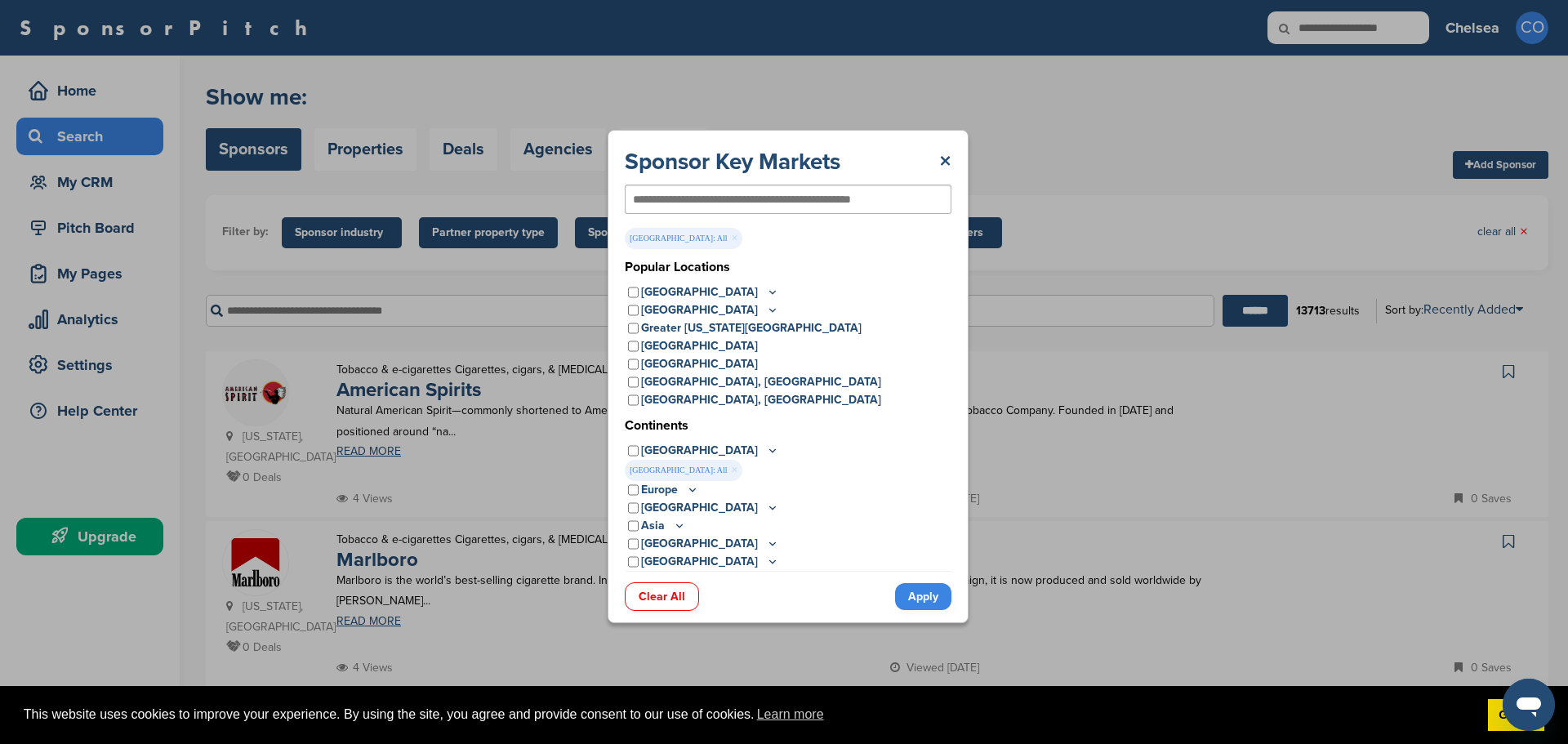
click at [926, 603] on link "Apply" at bounding box center [923, 596] width 57 height 27
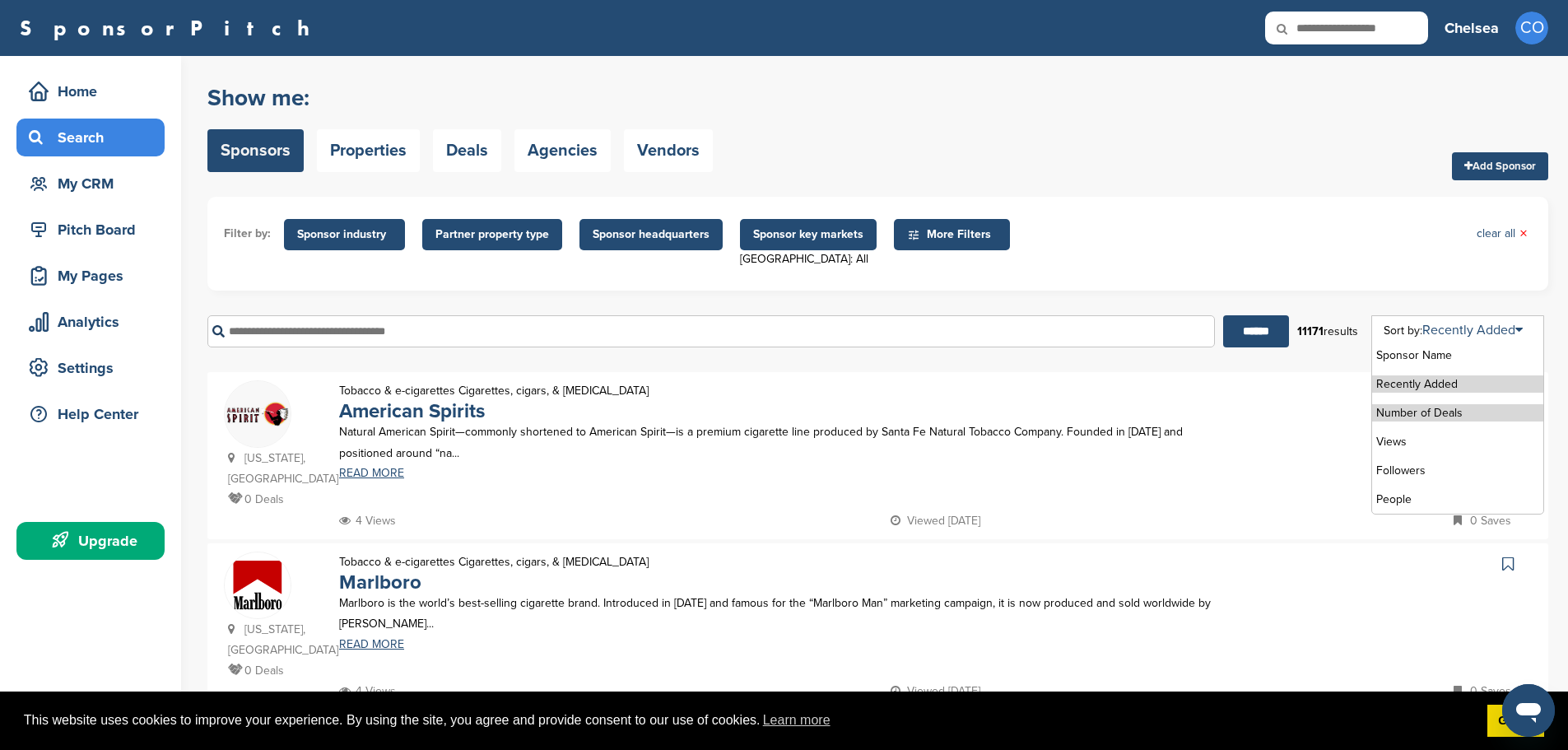
click at [1495, 415] on li "Number of Deals" at bounding box center [1457, 412] width 172 height 17
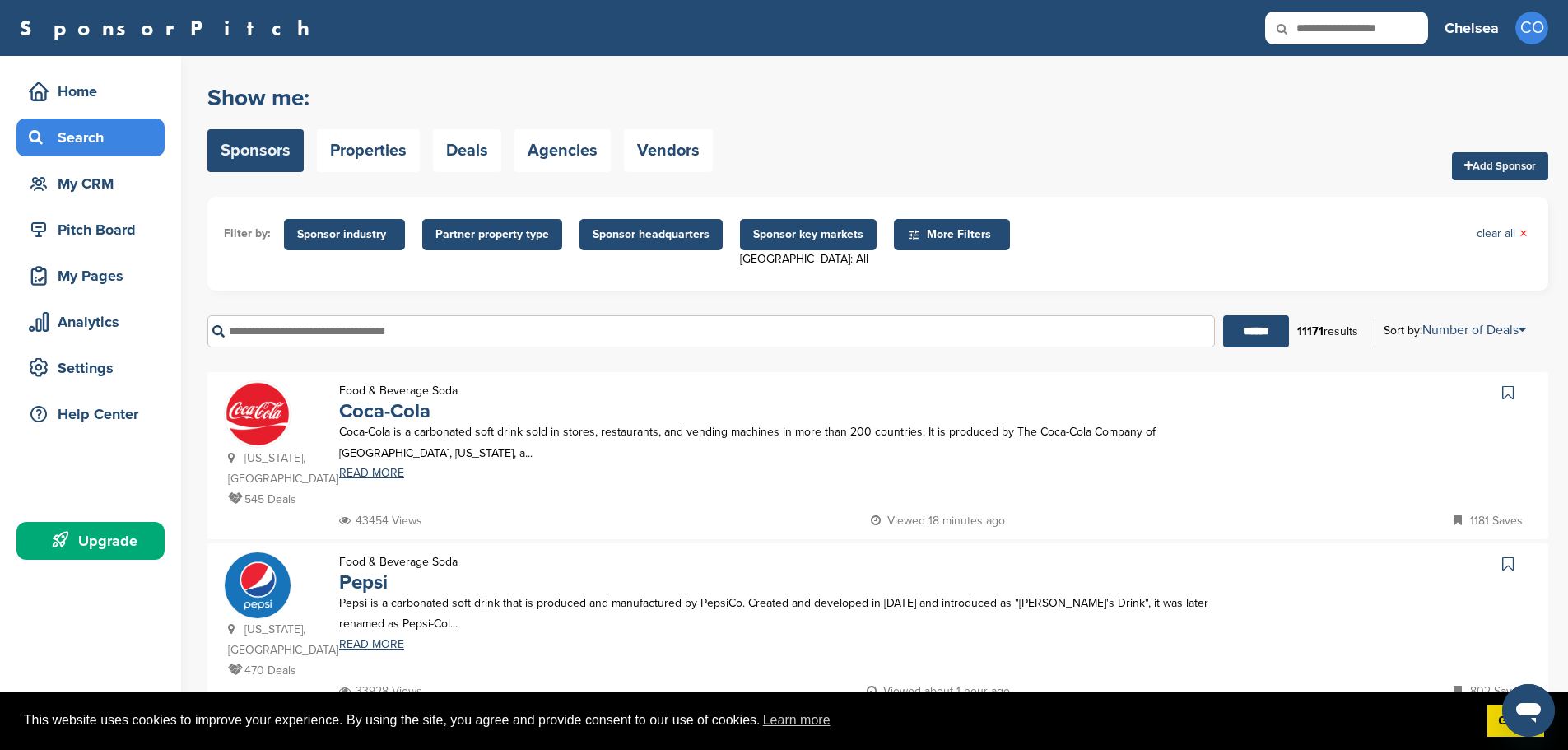
click at [933, 240] on span "More Filters" at bounding box center [954, 234] width 95 height 18
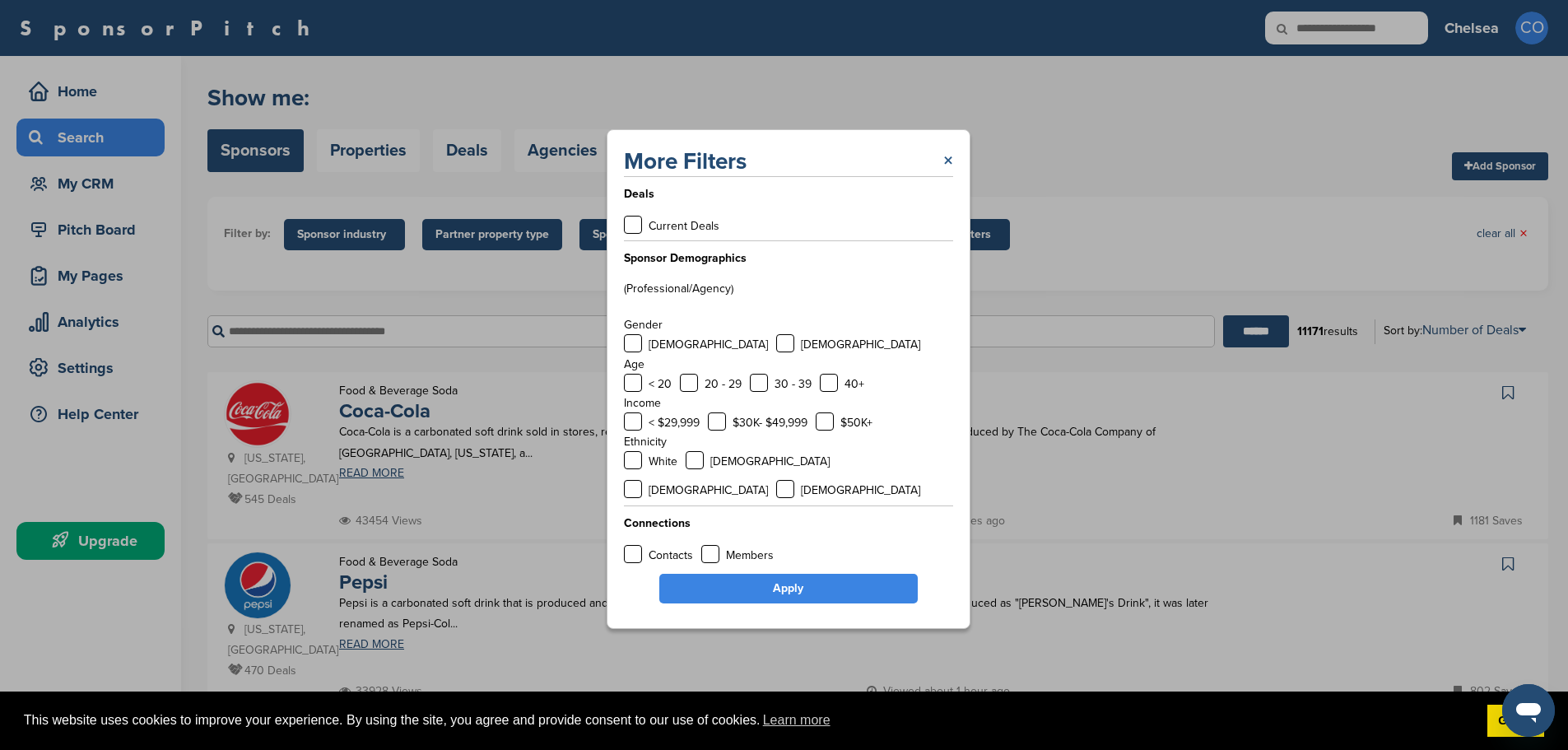
click at [943, 172] on link "×" at bounding box center [948, 161] width 10 height 30
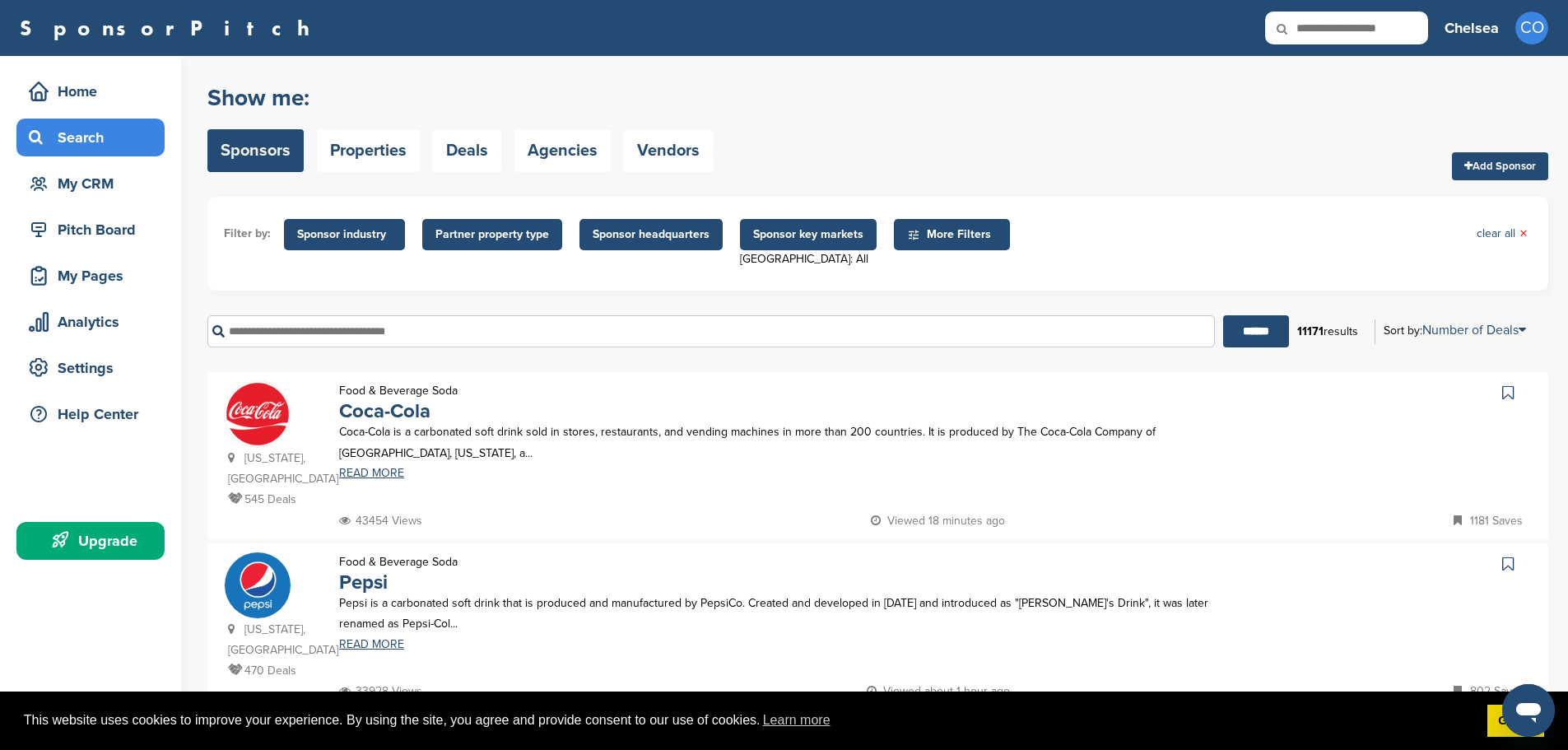
click at [489, 239] on span "Partner property type" at bounding box center [491, 234] width 113 height 18
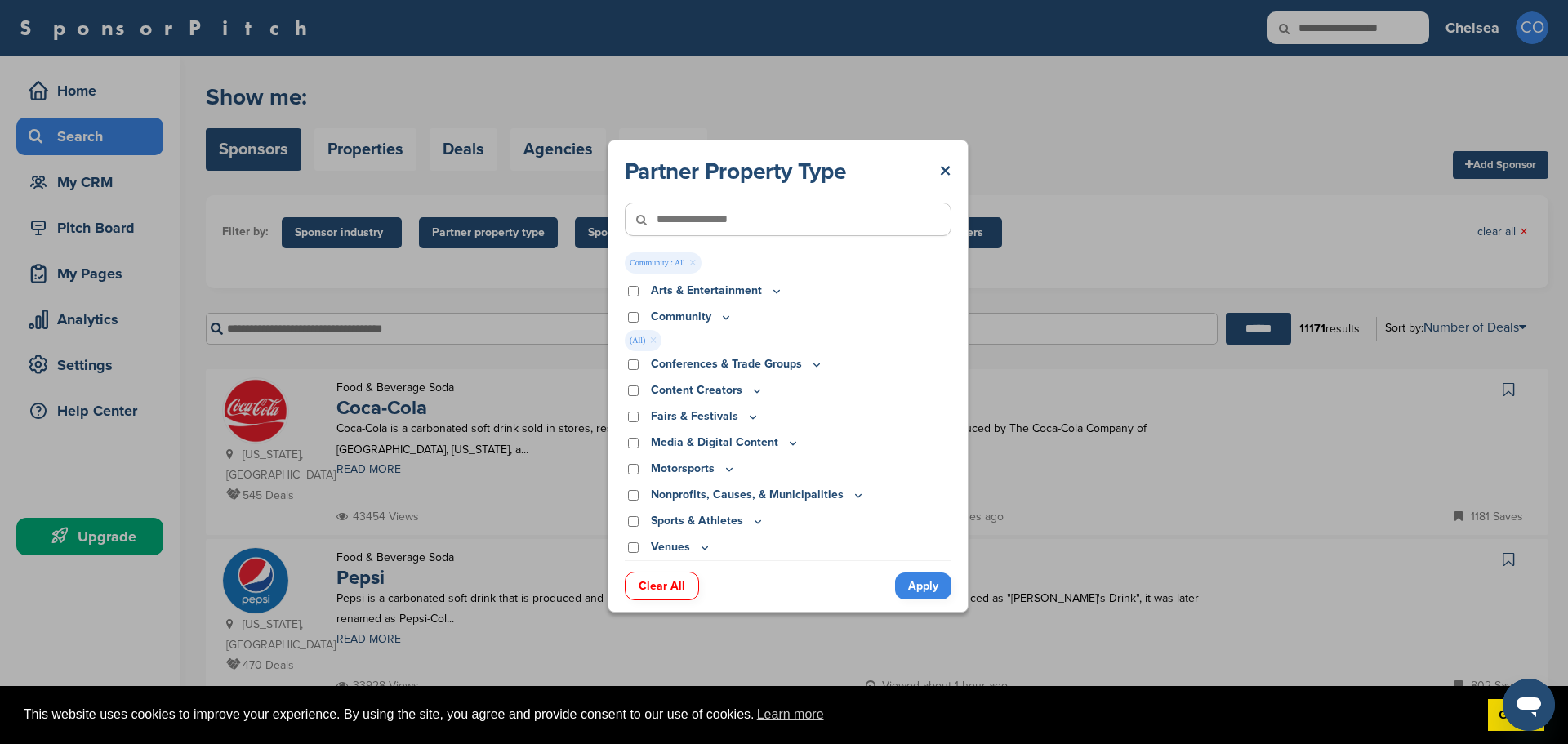
click at [634, 298] on div "Arts & Entertainment" at bounding box center [788, 290] width 326 height 18
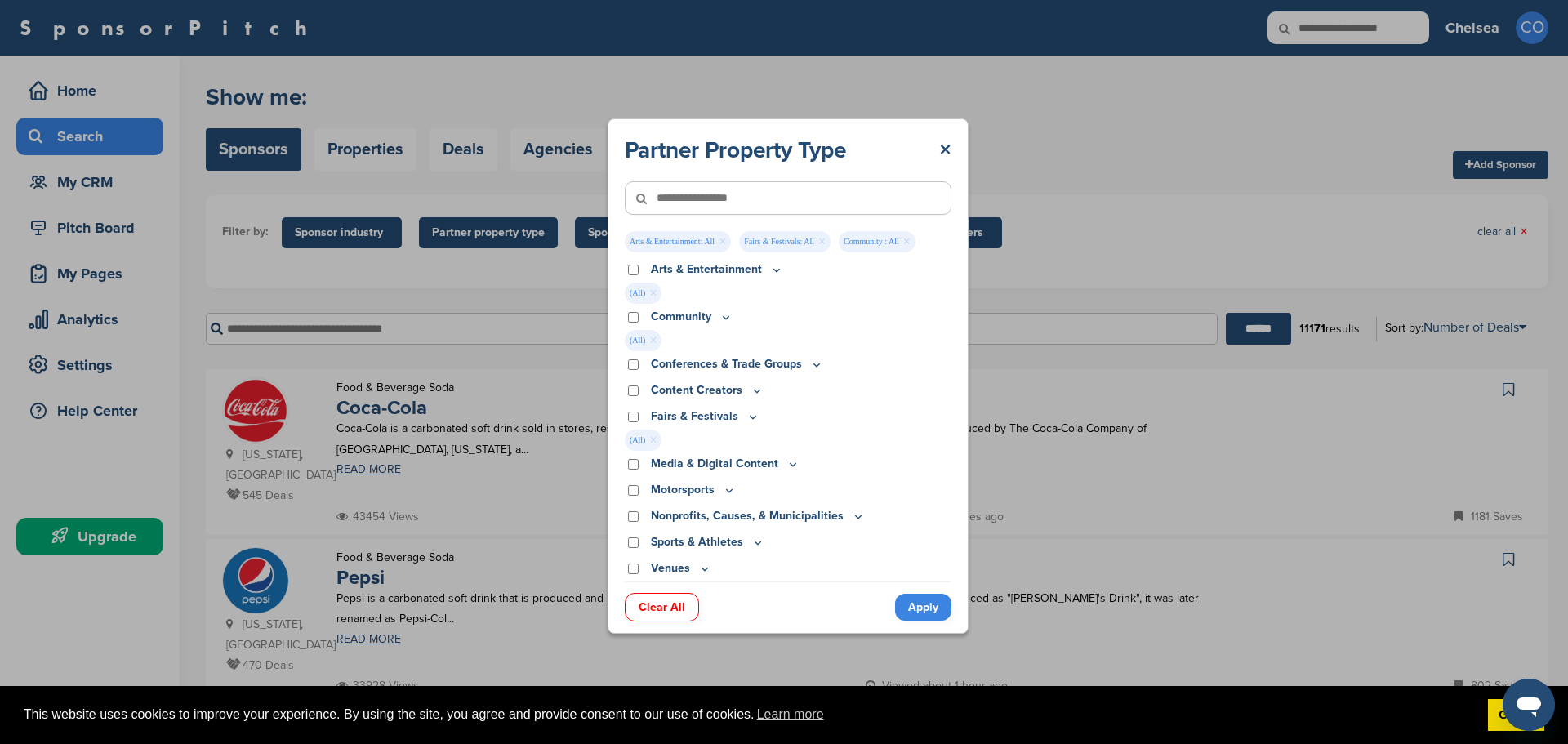
click at [926, 609] on link "Apply" at bounding box center [923, 606] width 57 height 27
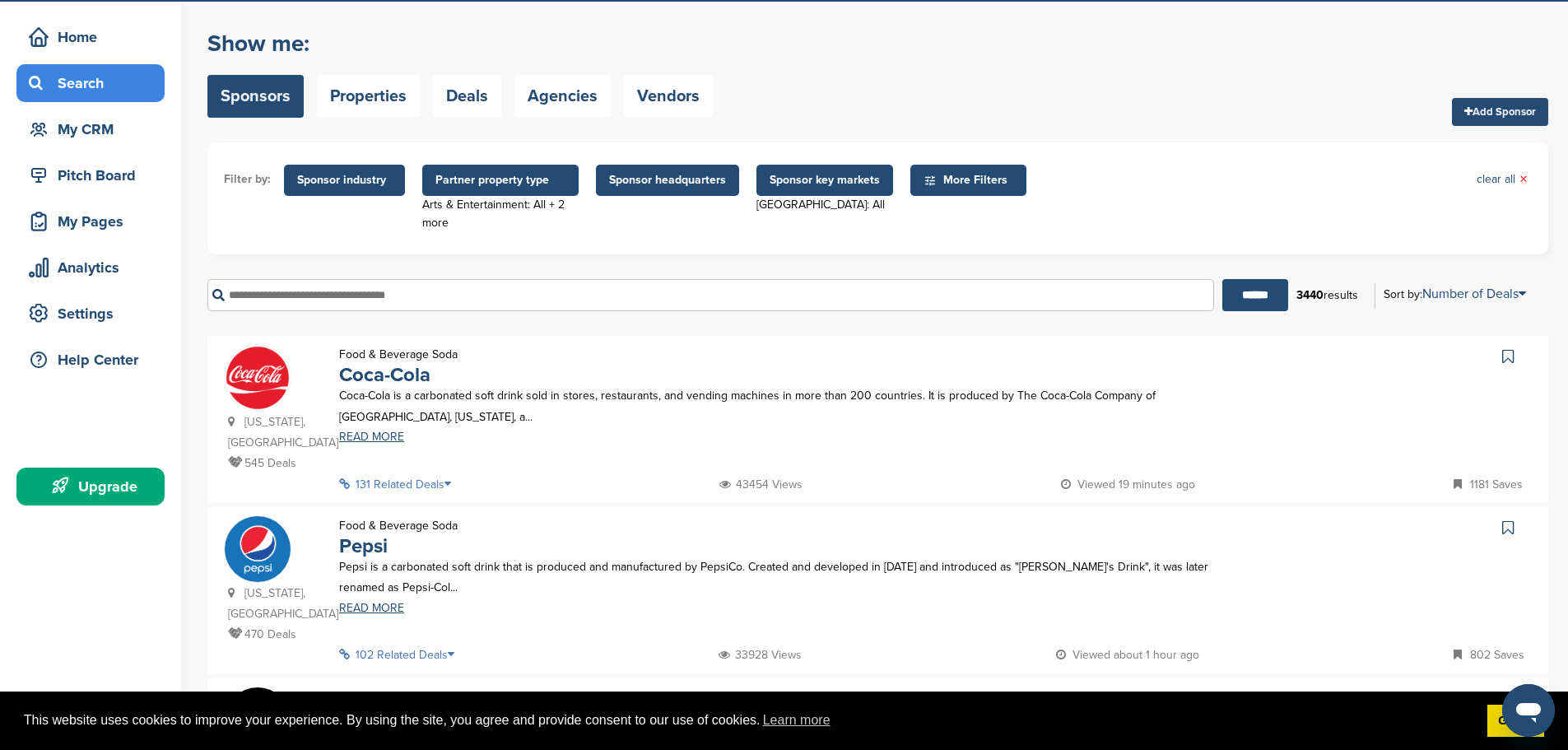
scroll to position [82, 0]
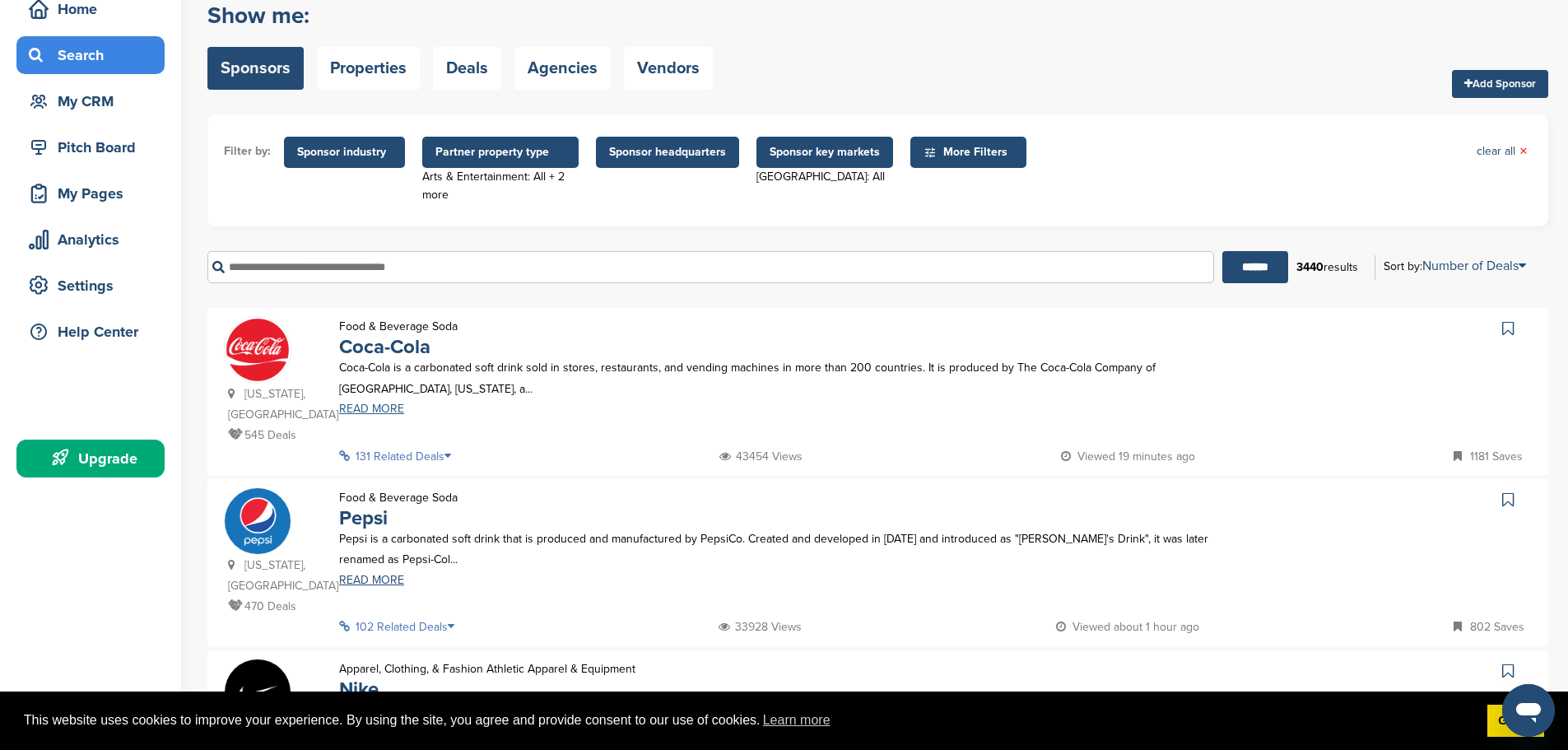
click at [381, 412] on link "READ MORE" at bounding box center [776, 409] width 874 height 11
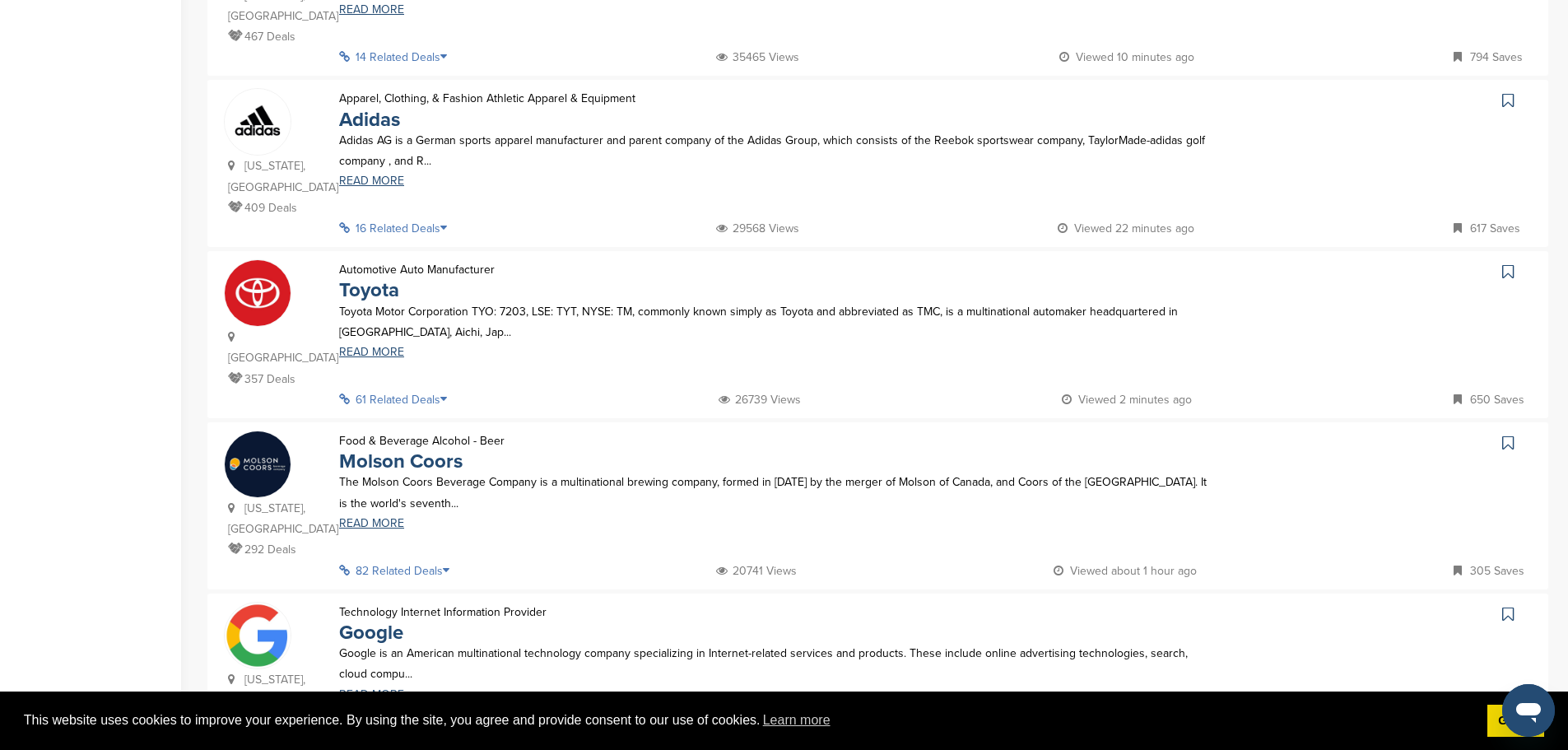
scroll to position [906, 0]
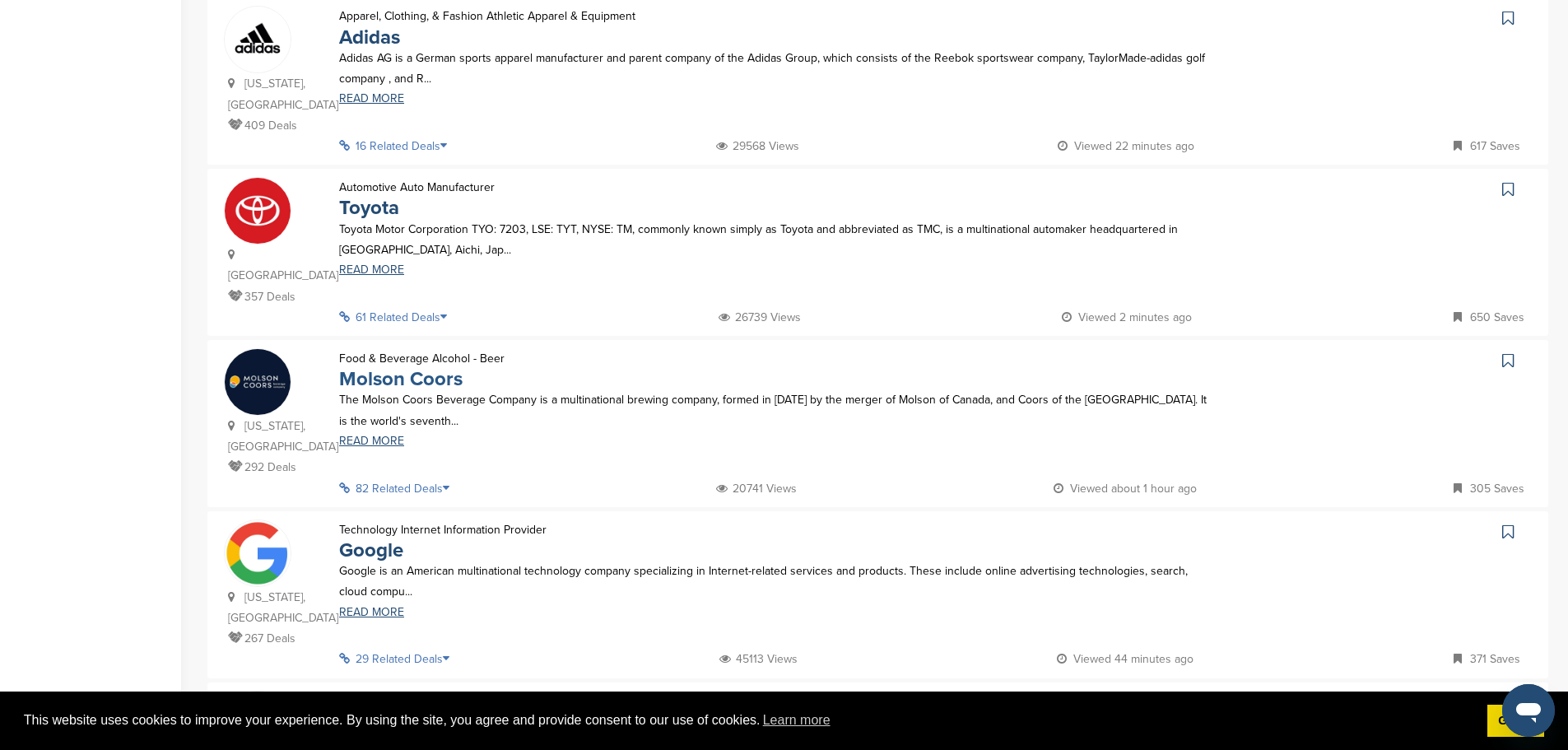
click at [410, 368] on link "Molson Coors" at bounding box center [401, 379] width 124 height 23
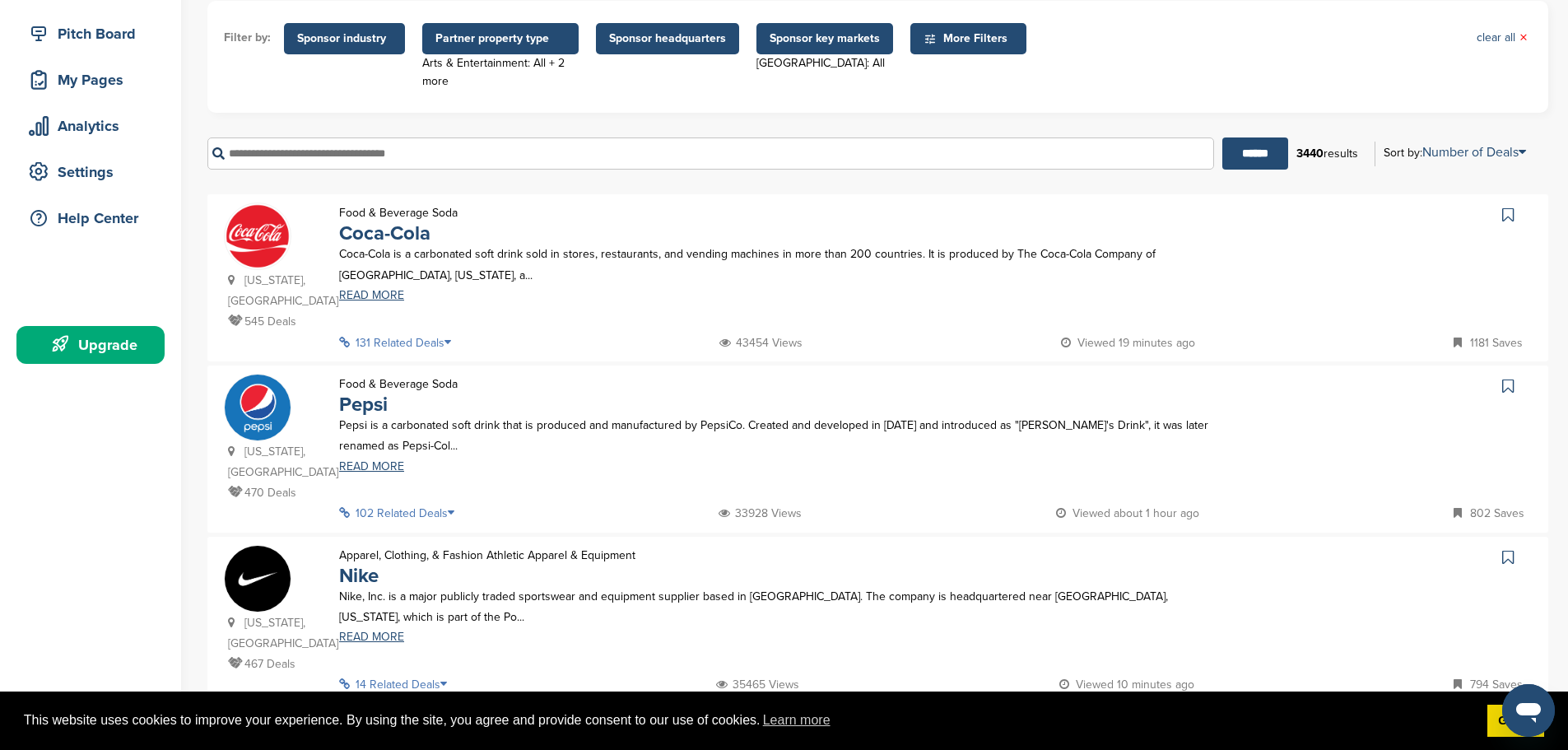
scroll to position [0, 0]
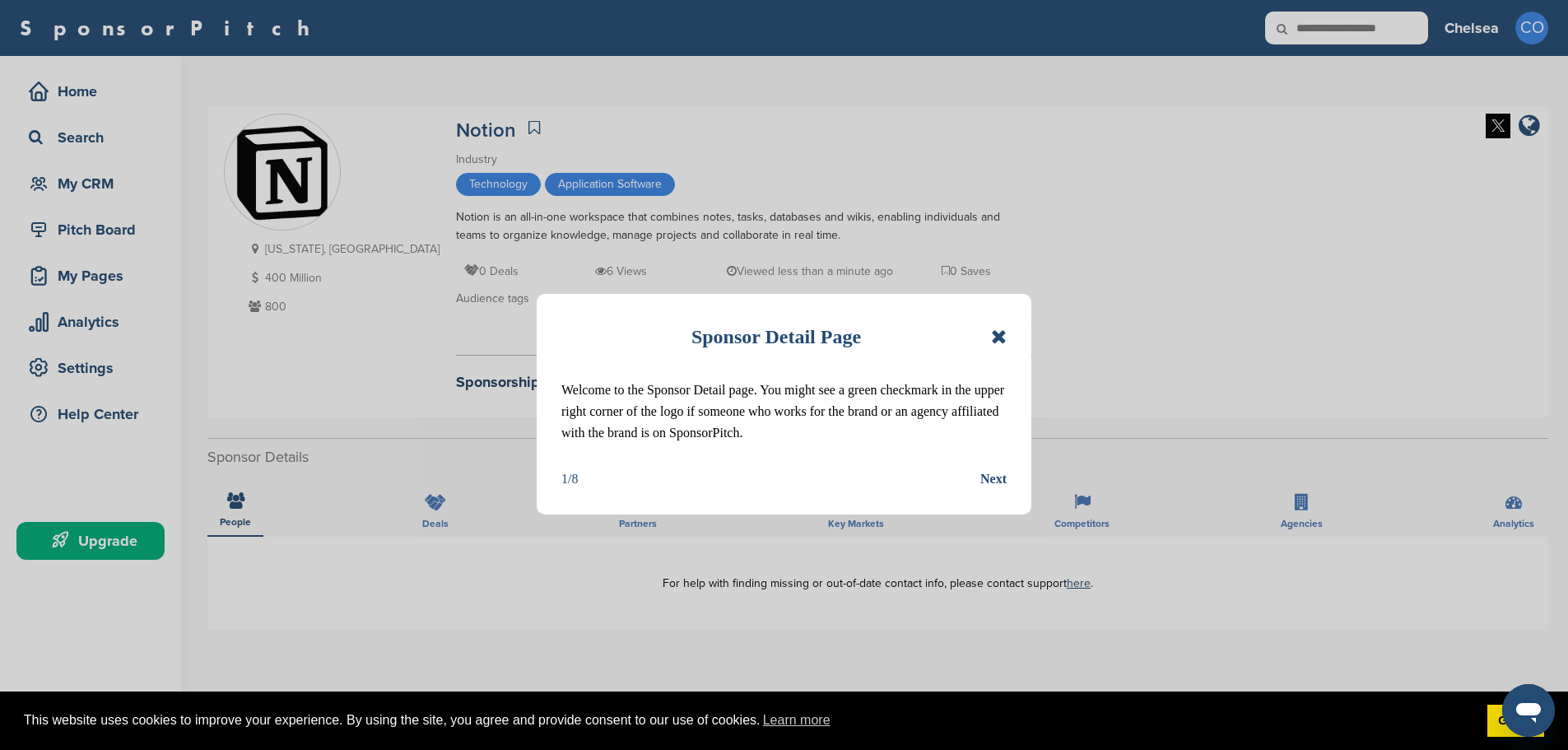
click at [995, 482] on div "Next" at bounding box center [993, 479] width 26 height 22
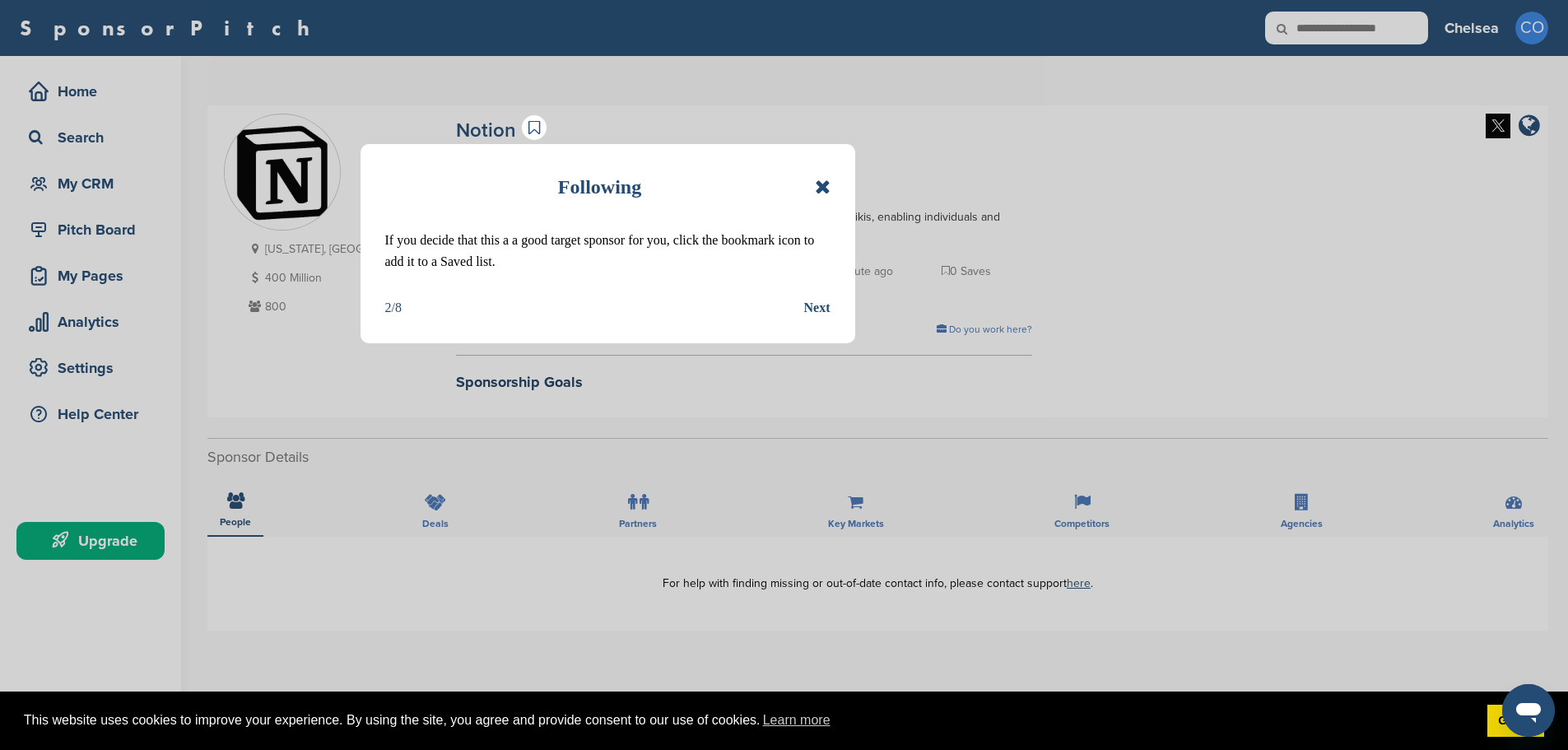
click at [822, 304] on div "Next" at bounding box center [817, 308] width 26 height 22
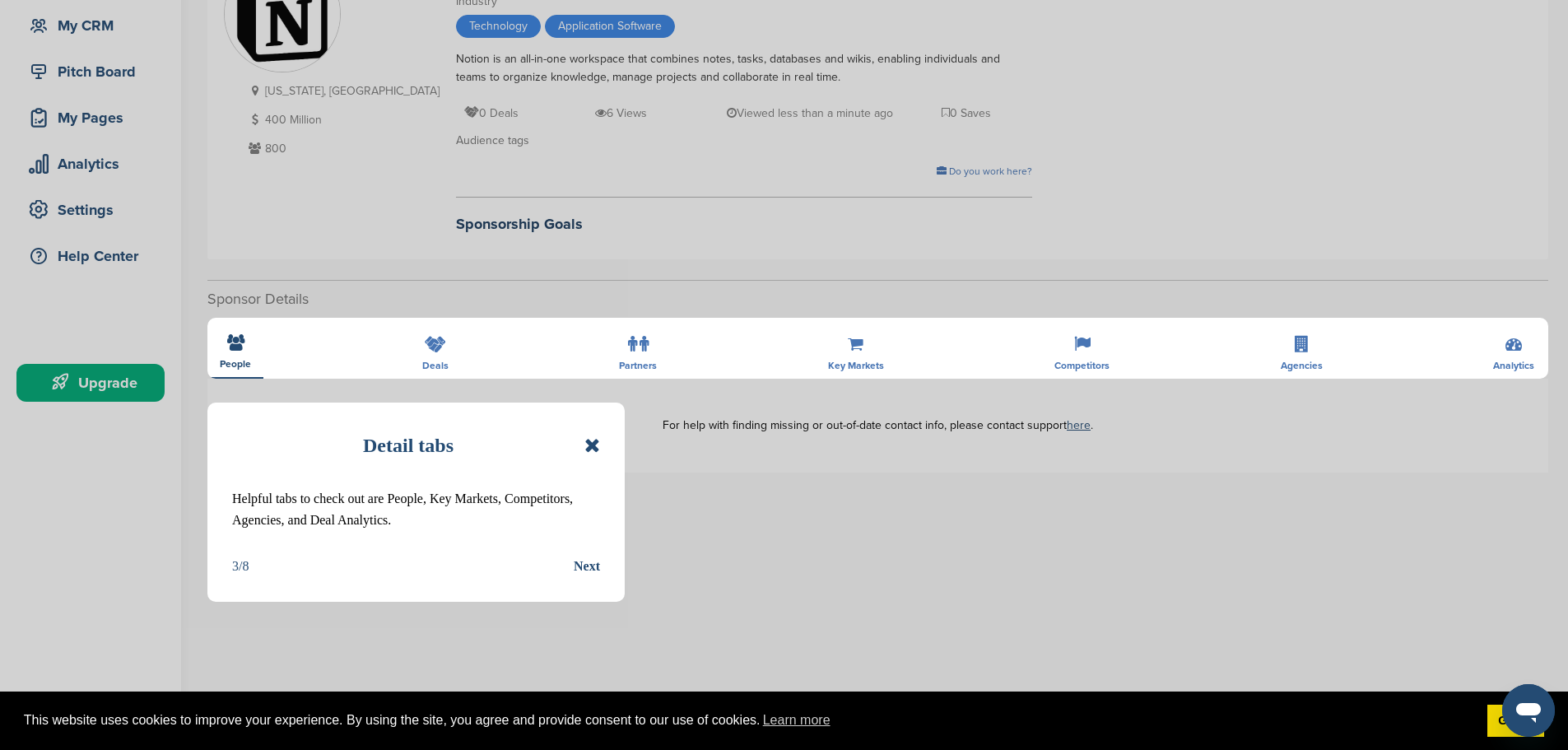
scroll to position [165, 0]
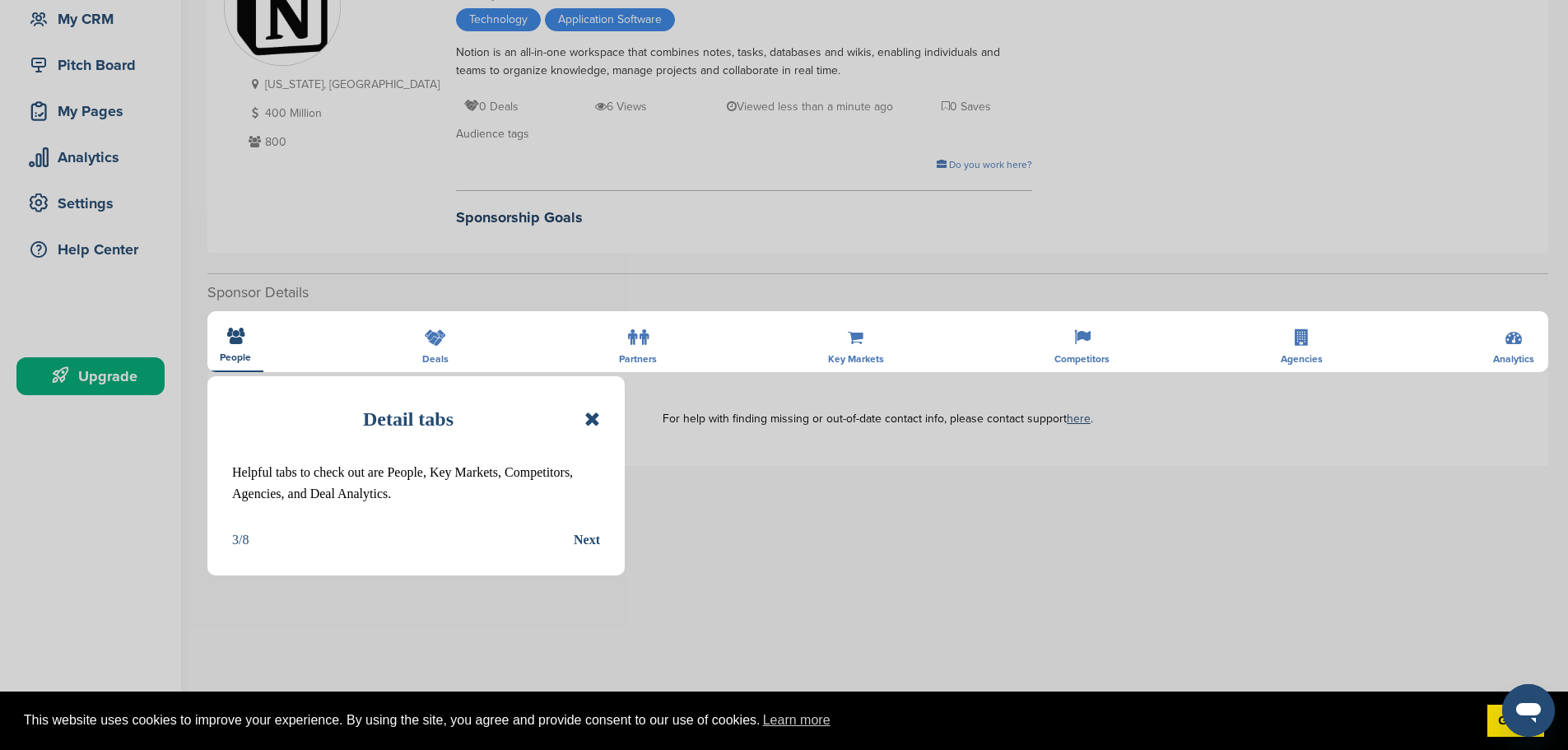
click at [590, 544] on div "Next" at bounding box center [587, 540] width 26 height 22
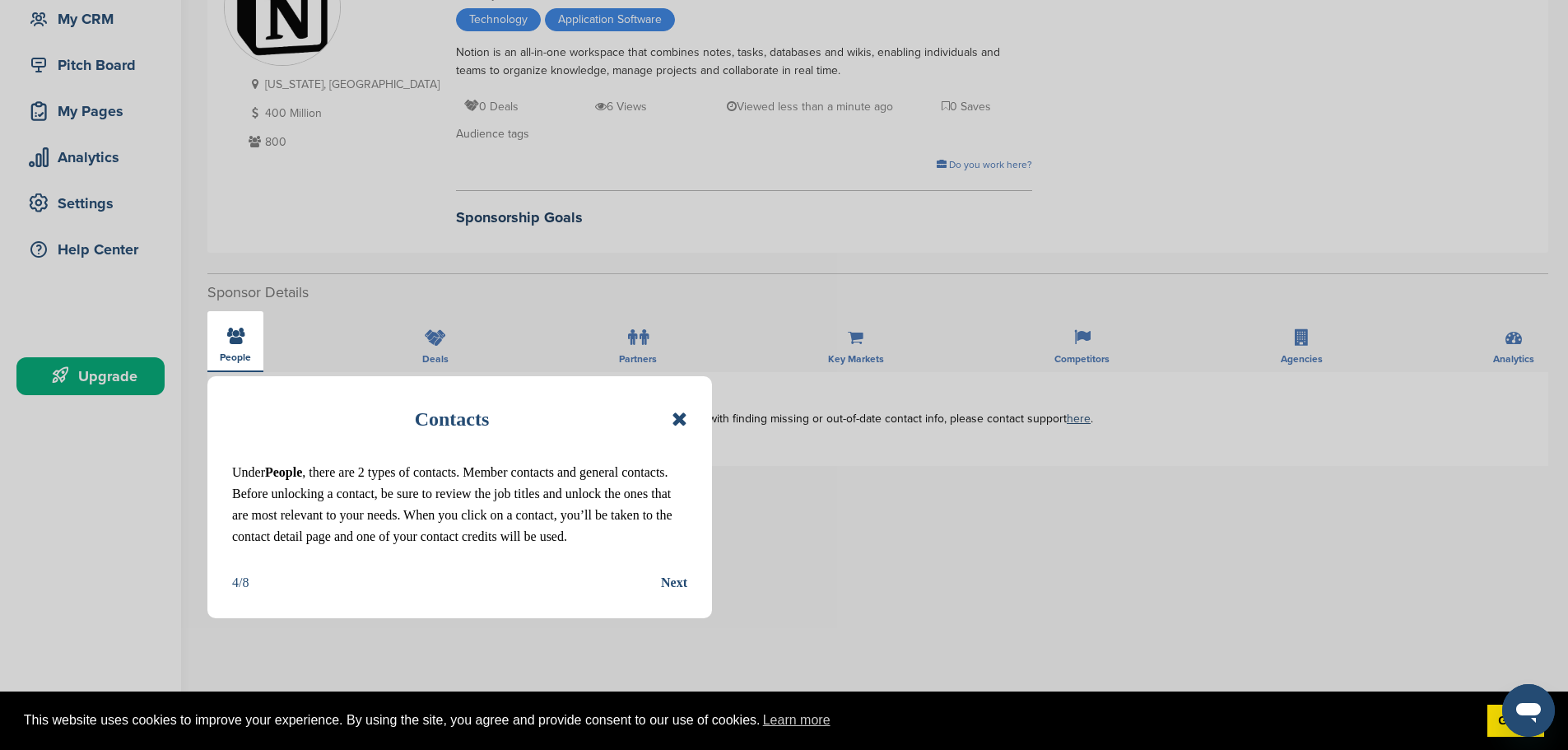
click at [676, 584] on div "Next" at bounding box center [674, 582] width 26 height 22
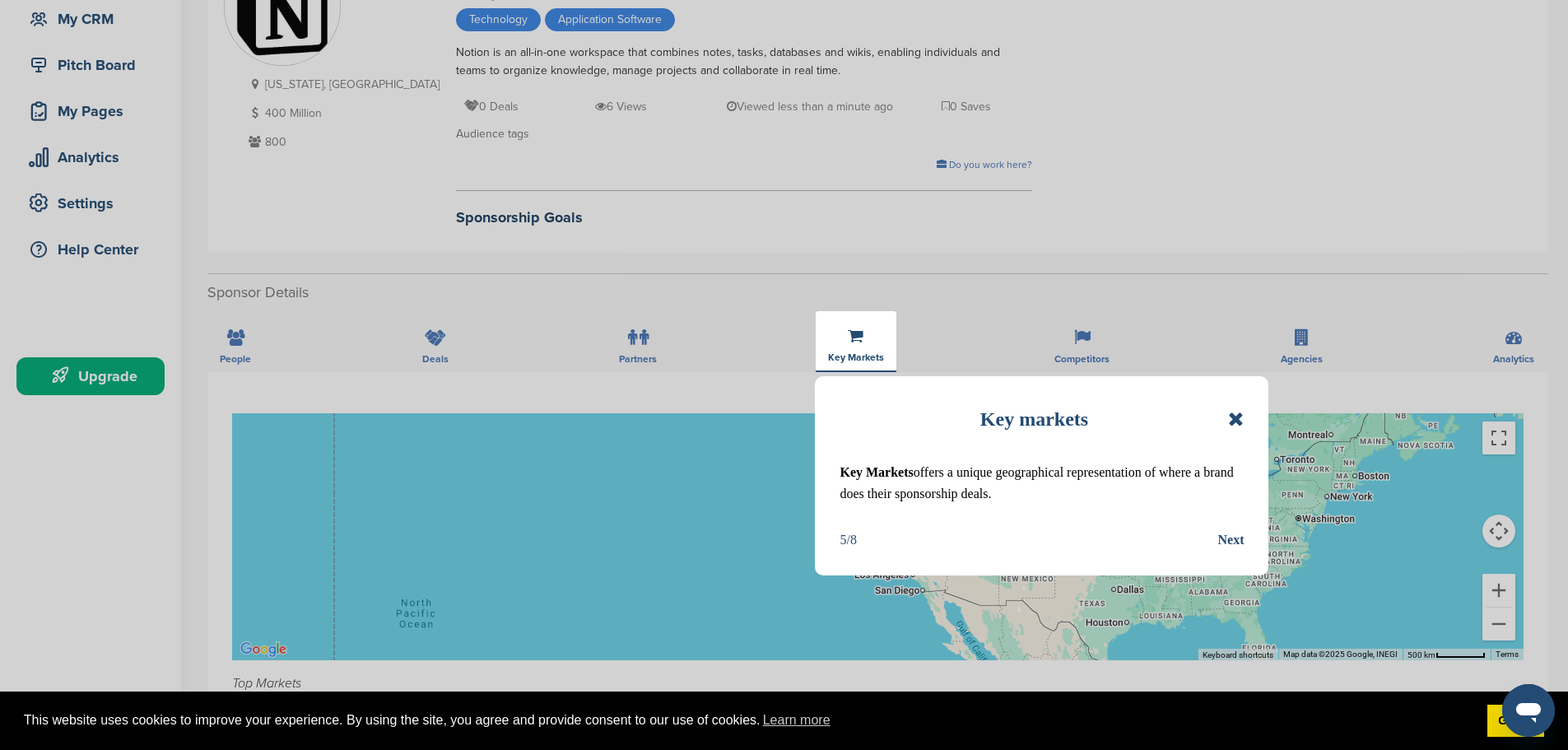
click at [1234, 548] on div "Next" at bounding box center [1231, 540] width 26 height 22
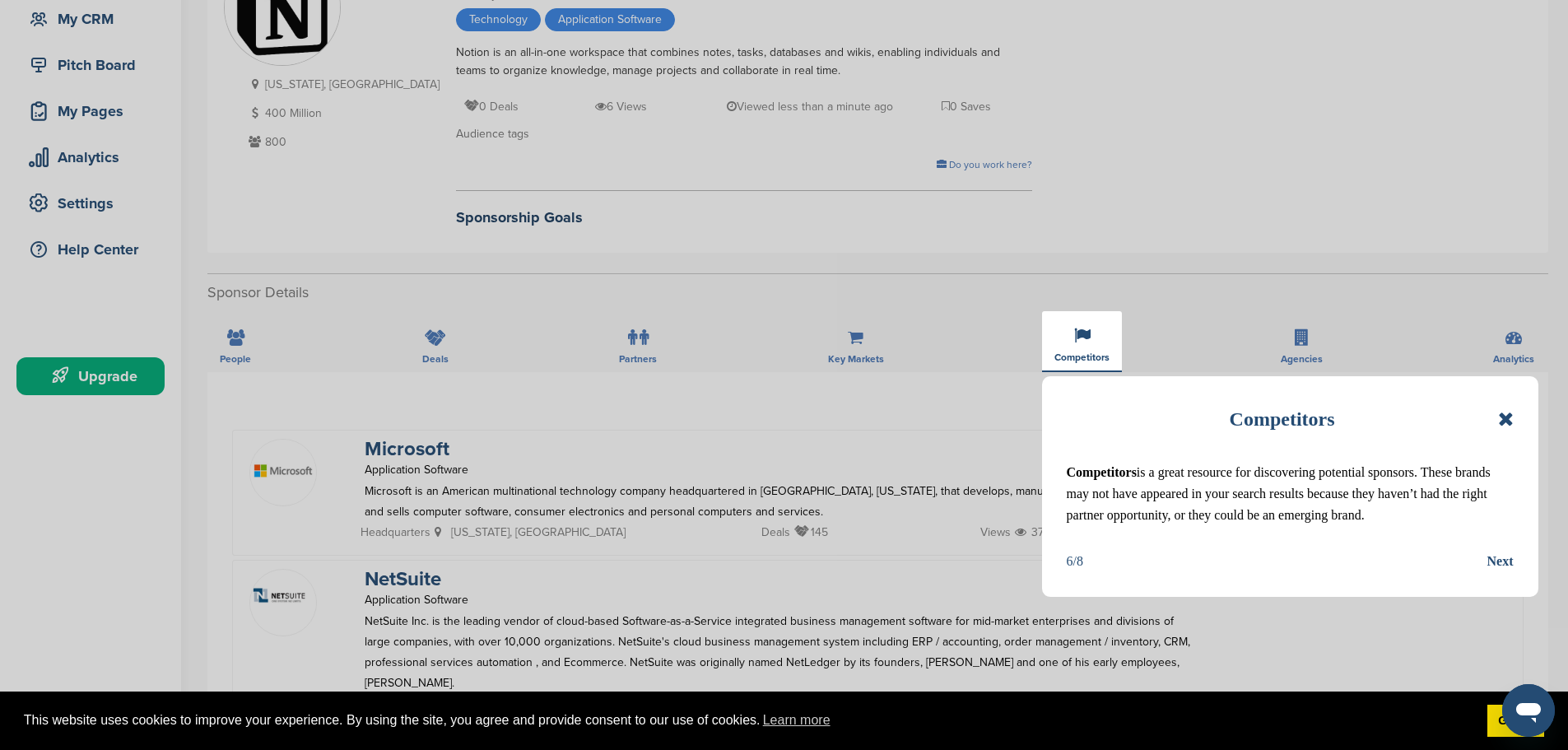
click at [1505, 561] on div "Next" at bounding box center [1501, 561] width 26 height 22
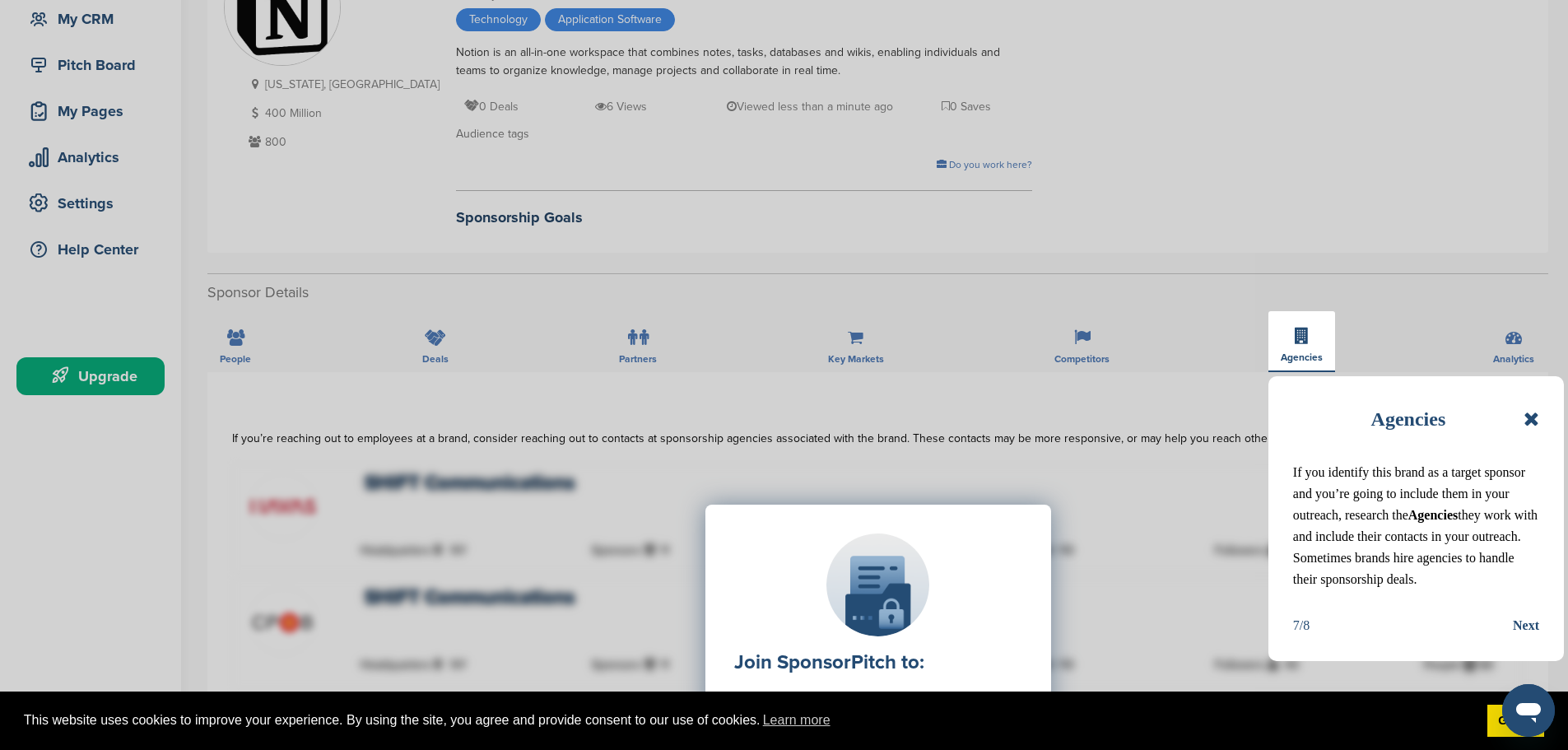
click at [1534, 625] on div "Next" at bounding box center [1526, 625] width 26 height 22
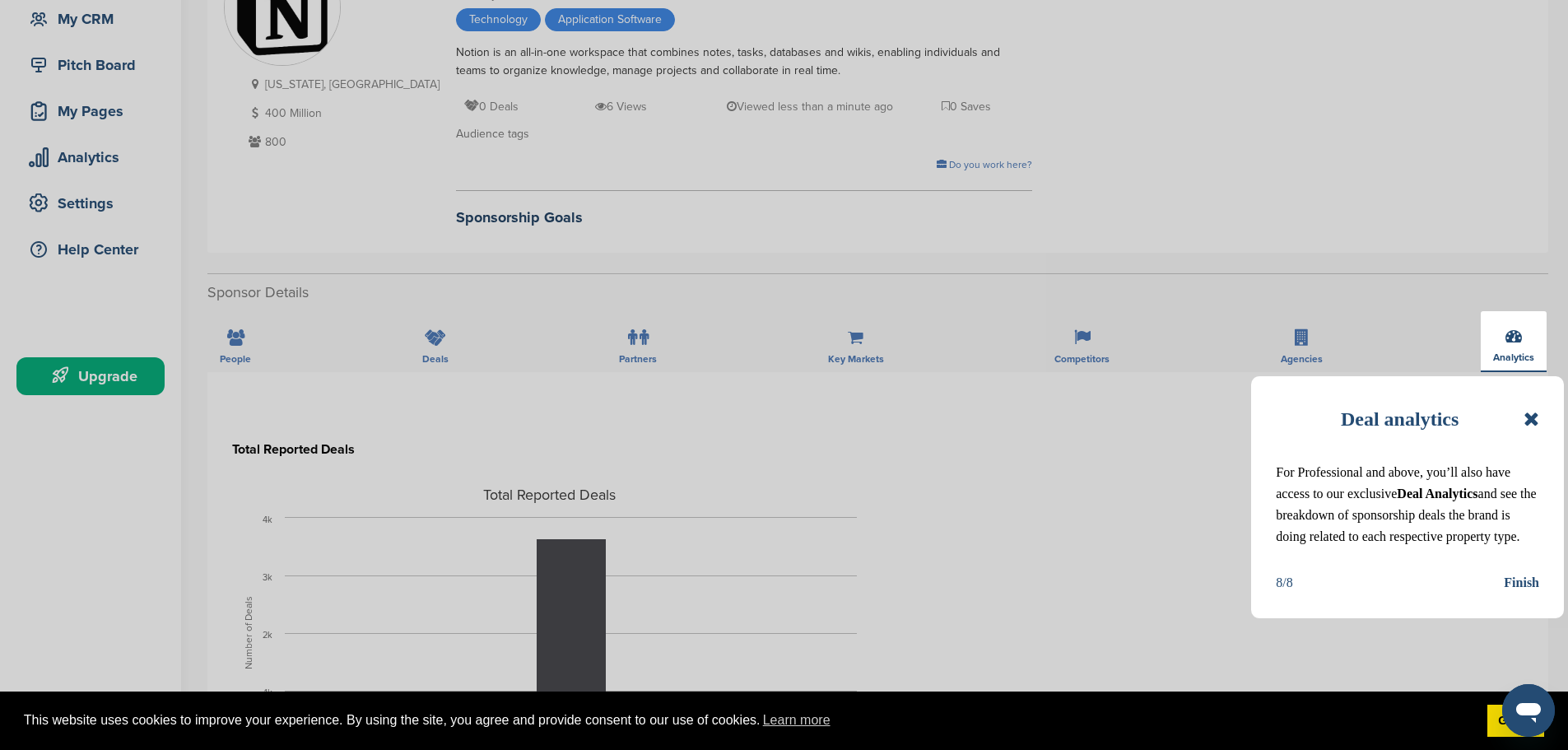
click at [1521, 584] on div "Finish" at bounding box center [1521, 582] width 36 height 22
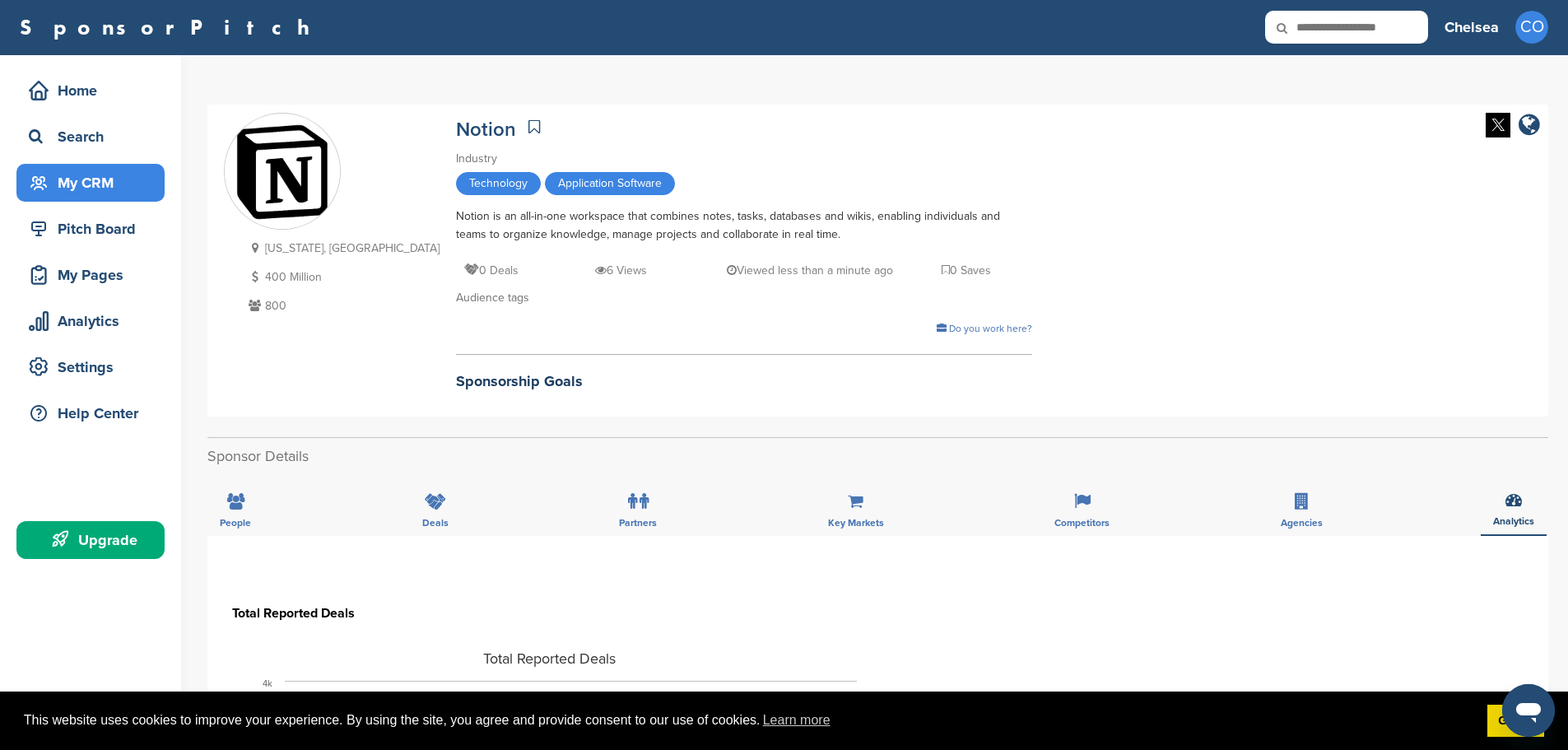
scroll to position [0, 0]
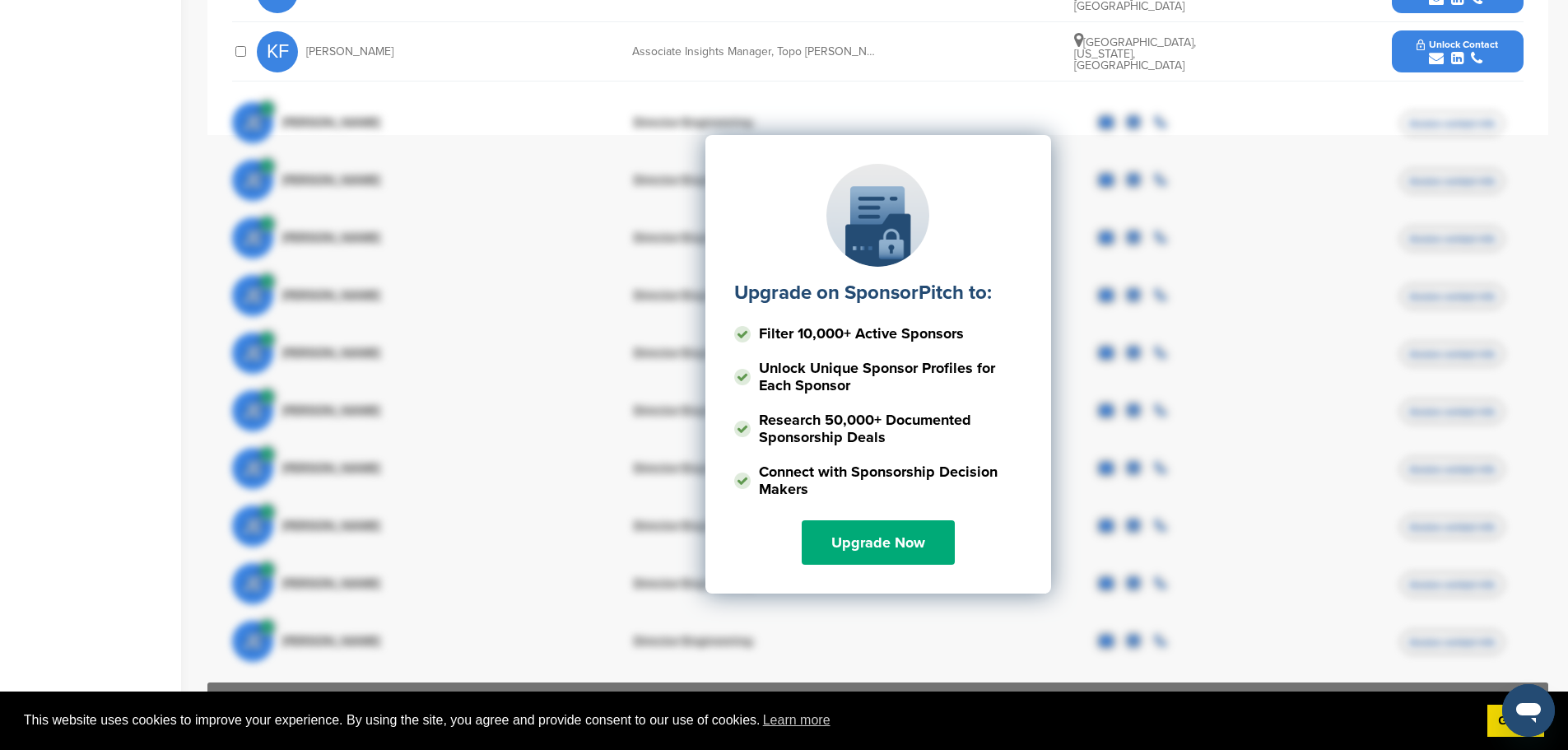
scroll to position [823, 0]
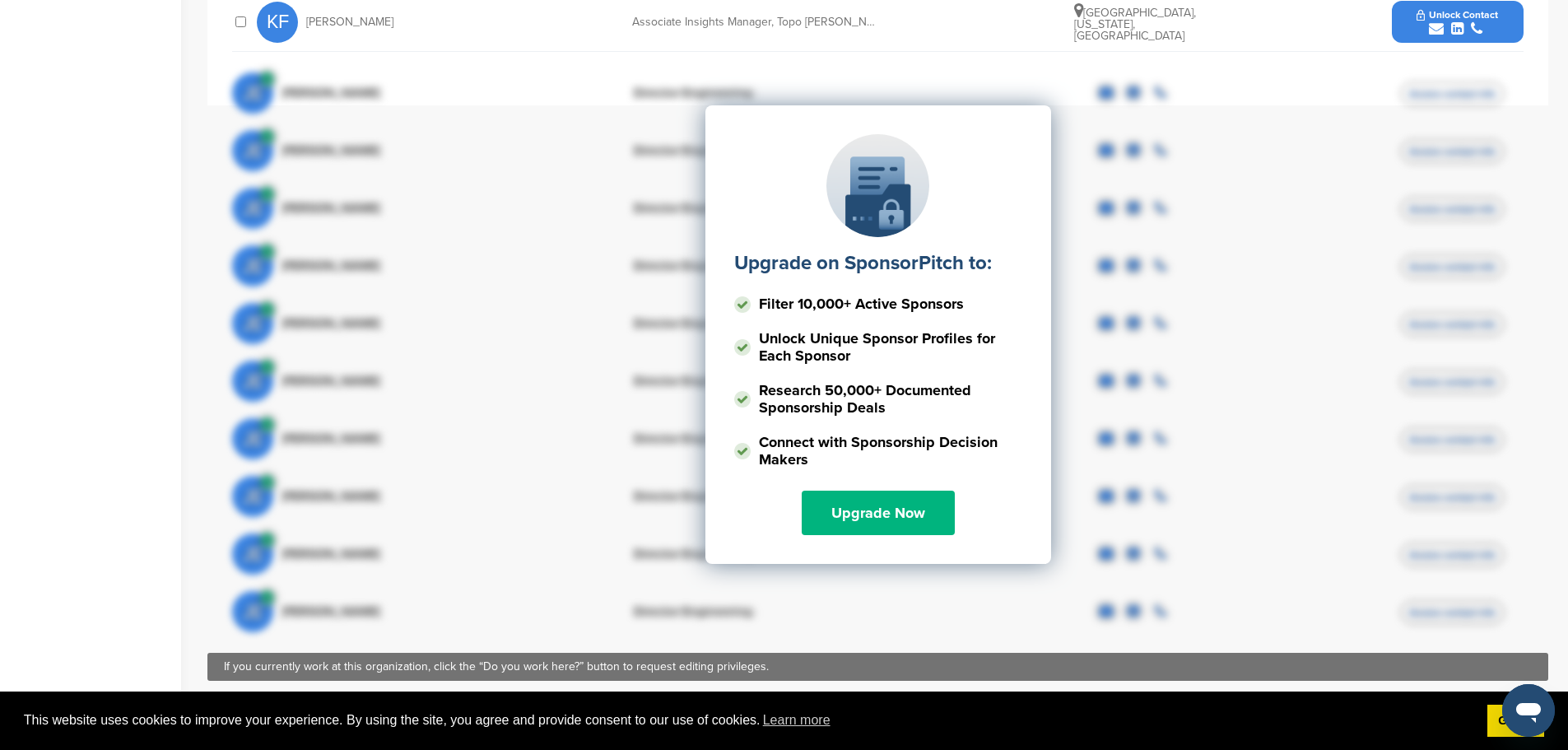
click at [915, 522] on link "Upgrade Now" at bounding box center [877, 512] width 153 height 44
